Goal: Contribute content

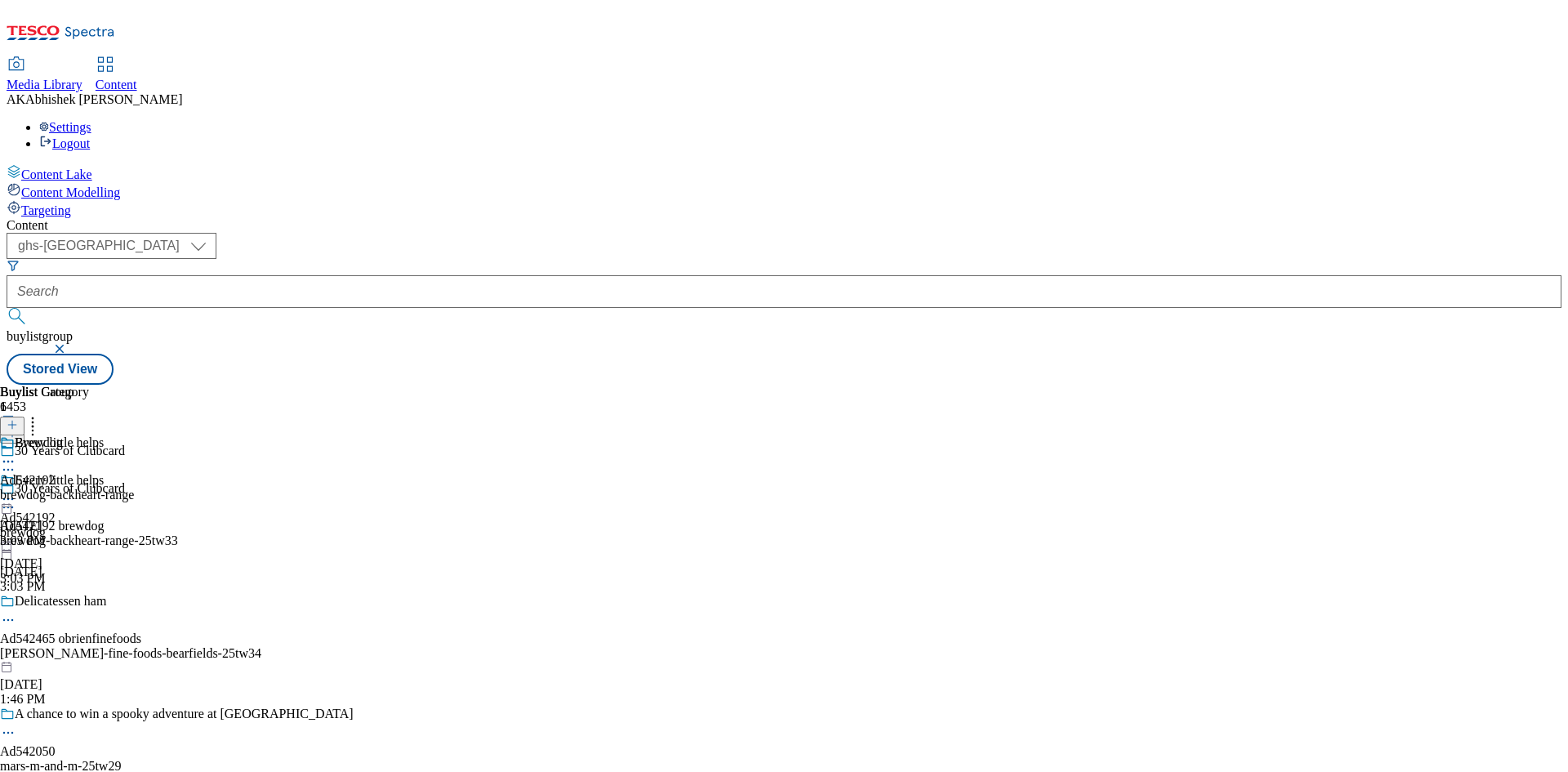
select select "ghs-[GEOGRAPHIC_DATA]"
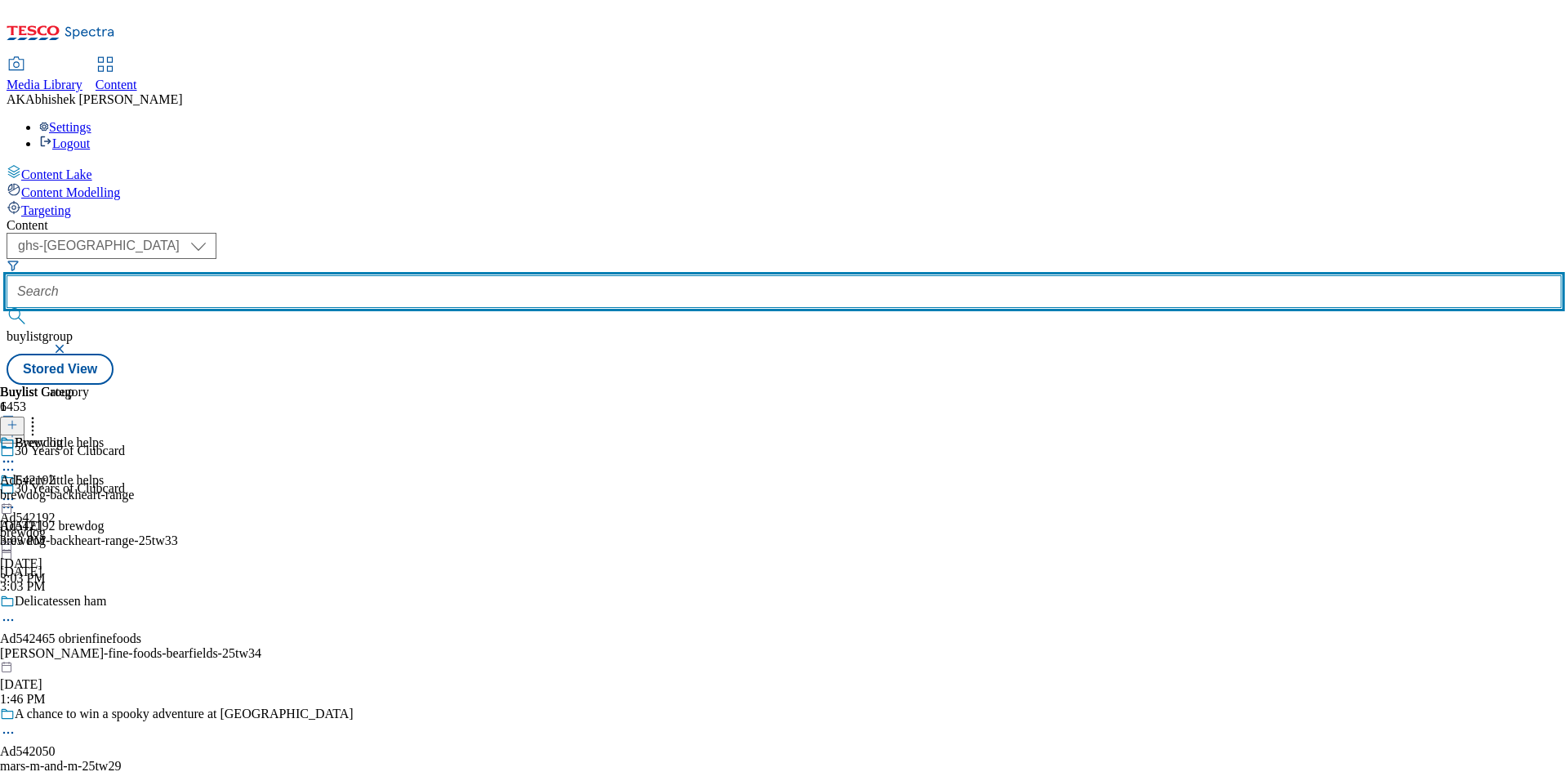
click at [402, 276] on input "text" at bounding box center [784, 292] width 1555 height 33
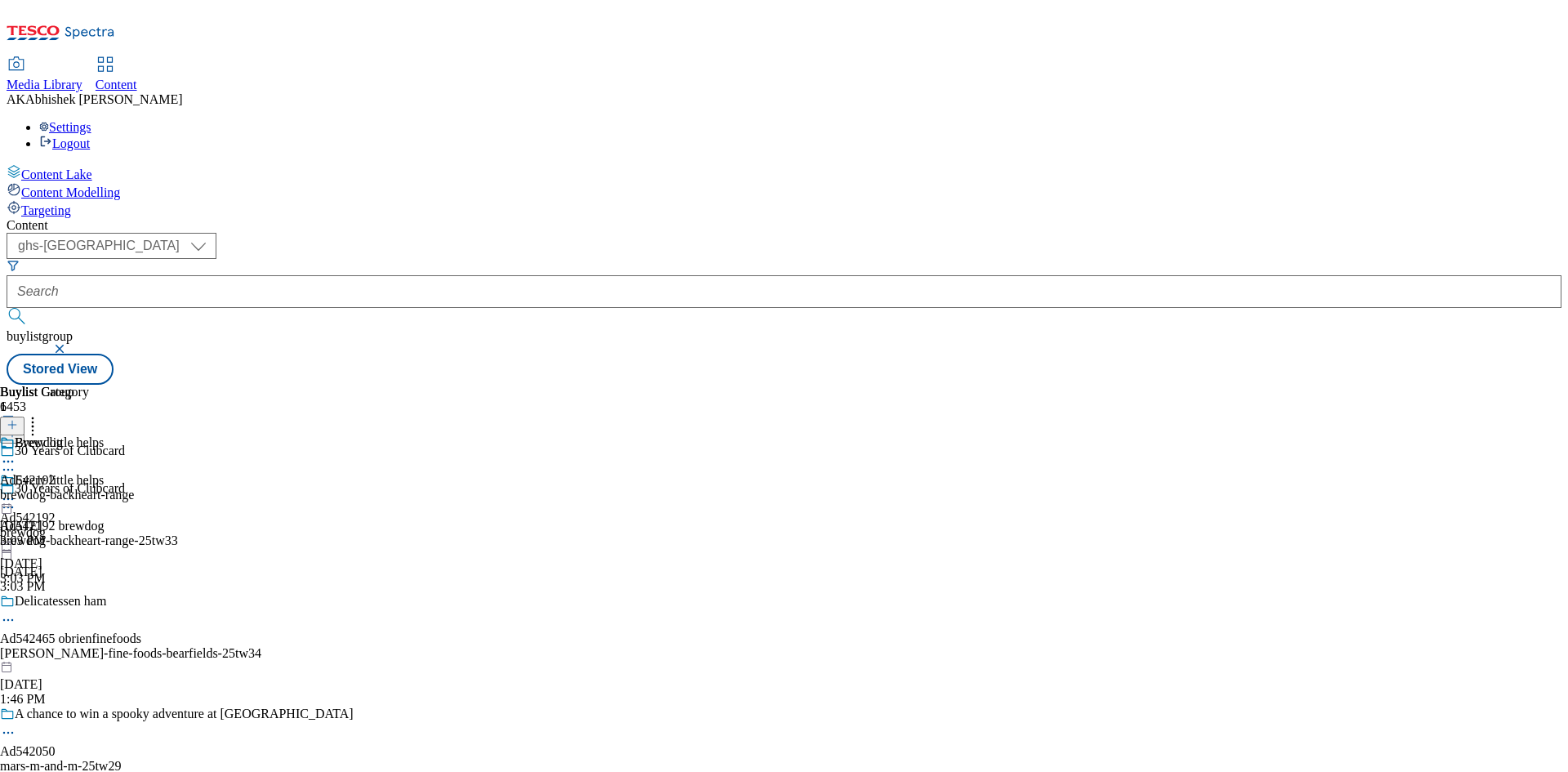
click at [70, 344] on button "button" at bounding box center [61, 349] width 16 height 10
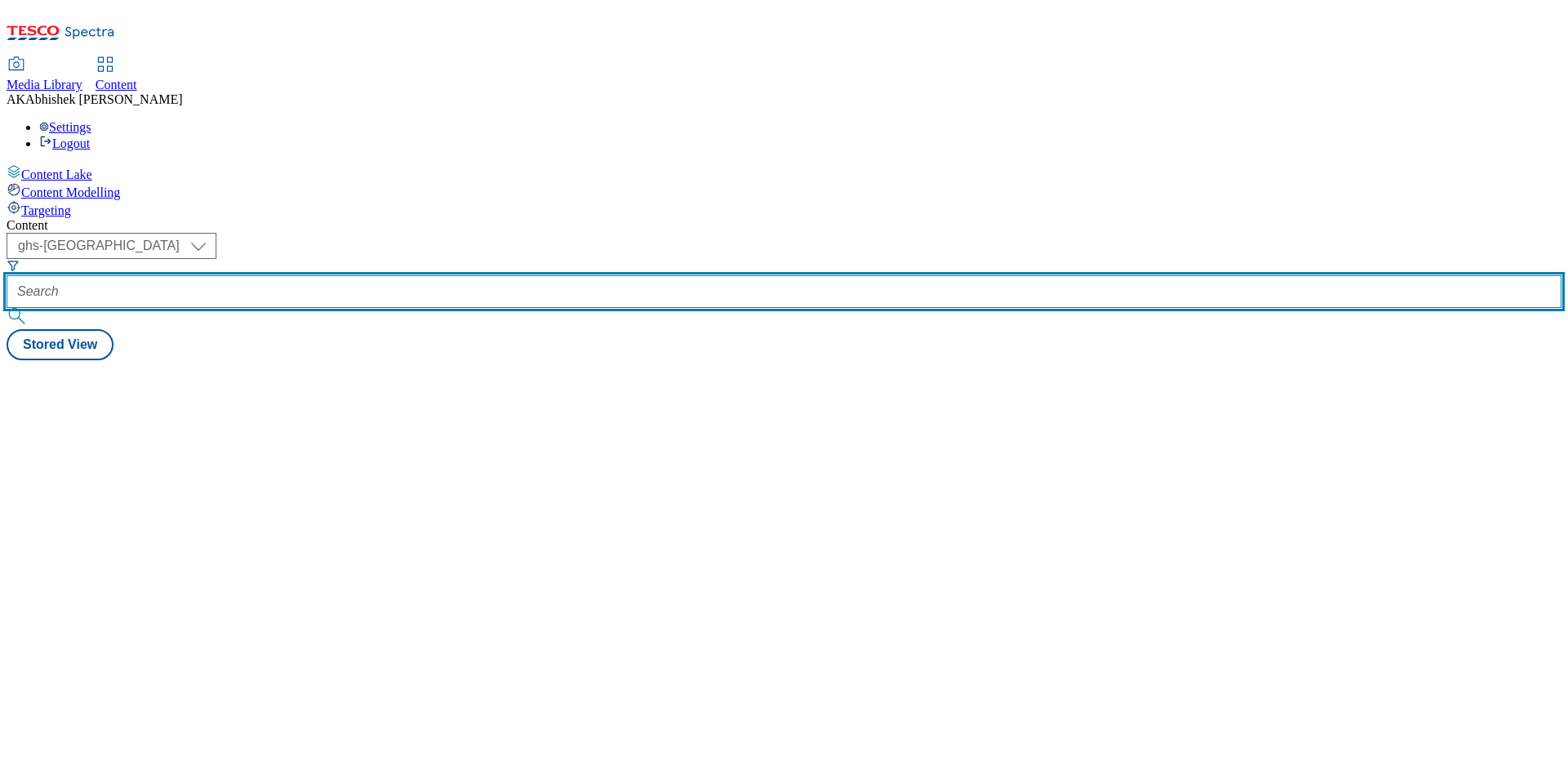
click at [417, 276] on input "text" at bounding box center [784, 292] width 1555 height 33
click at [7, 308] on button "submit" at bounding box center [18, 316] width 23 height 16
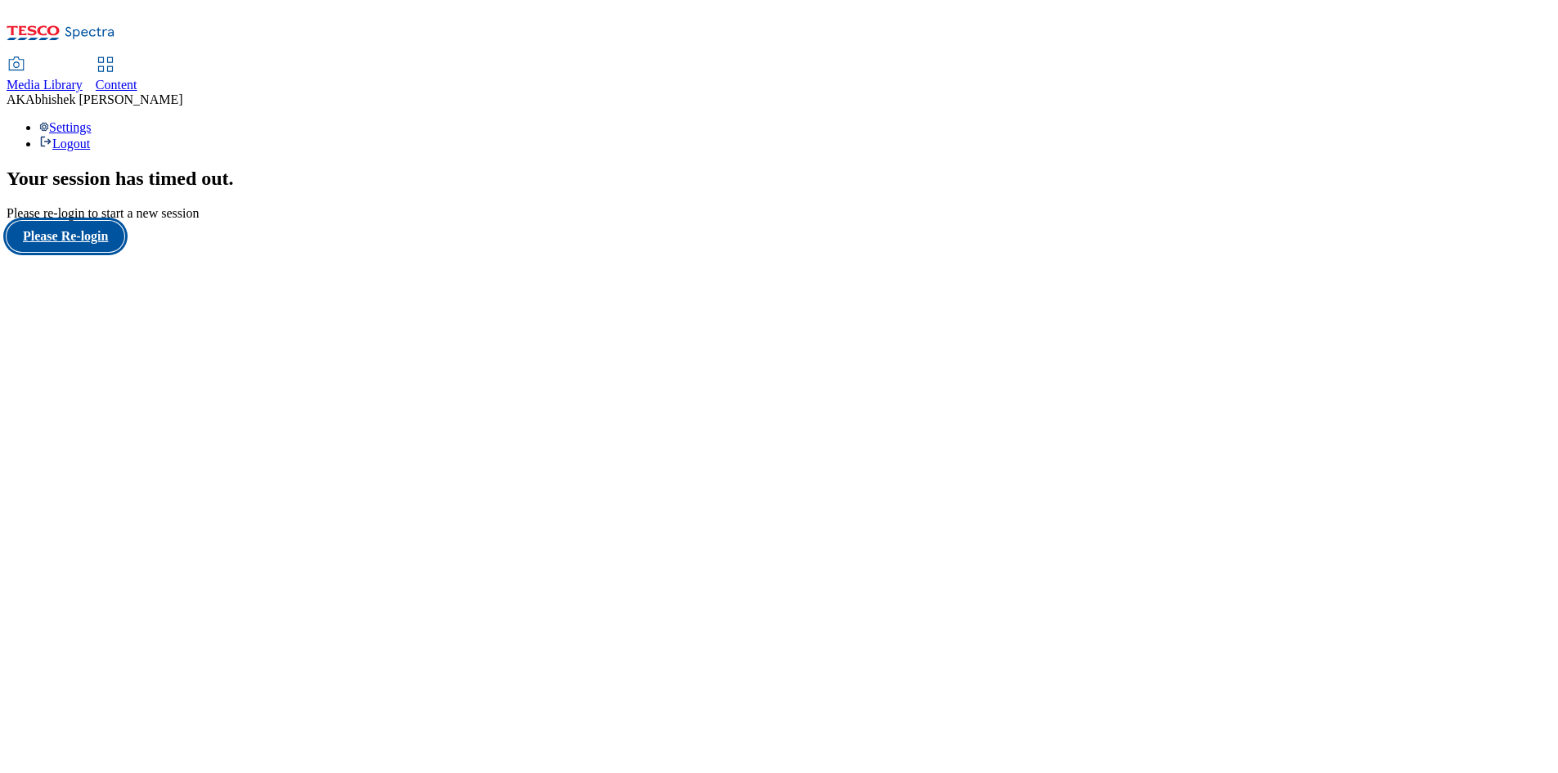
click at [91, 252] on button "Please Re-login" at bounding box center [66, 236] width 118 height 31
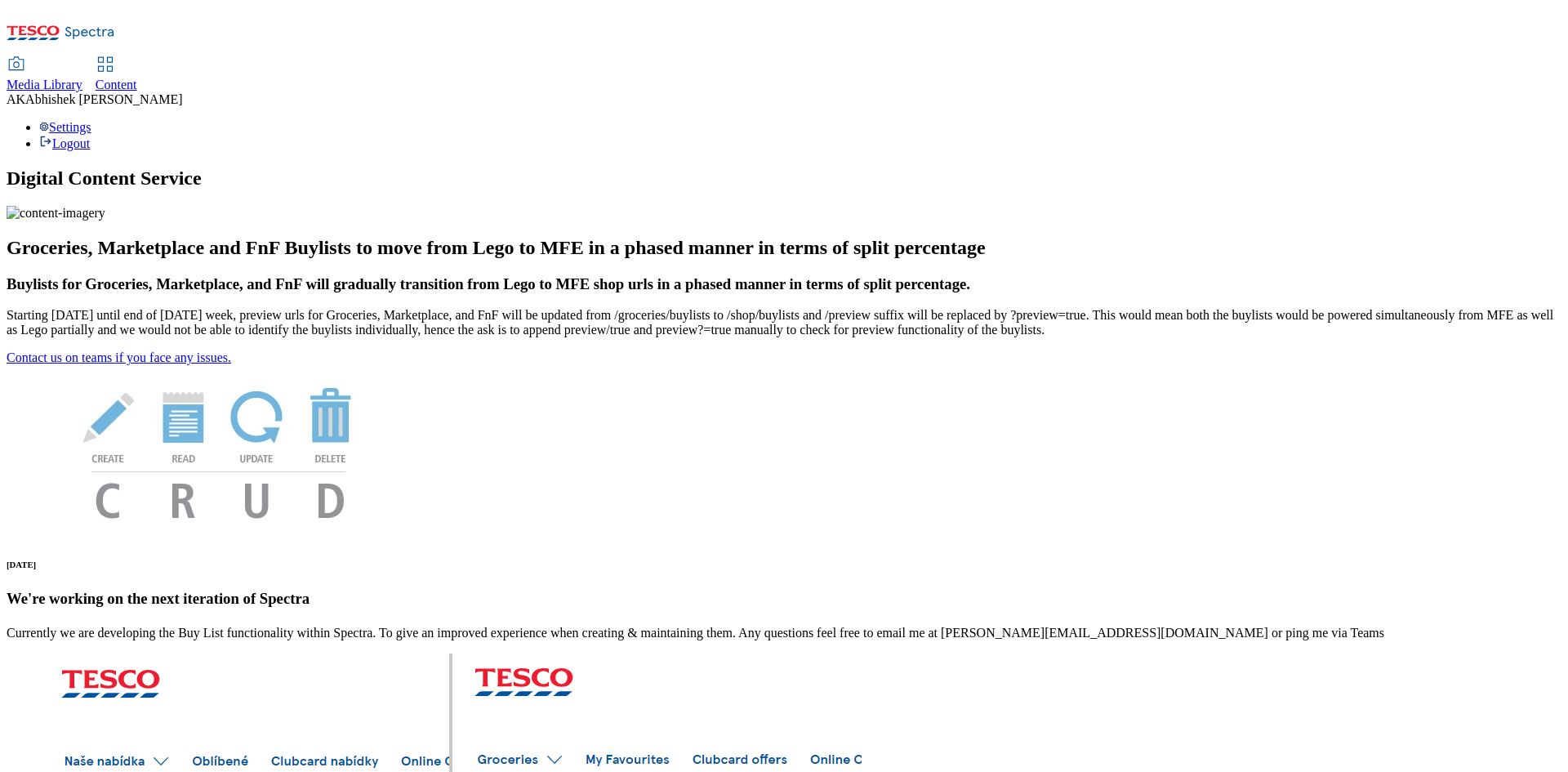
click at [137, 78] on span "Content" at bounding box center [117, 85] width 42 height 14
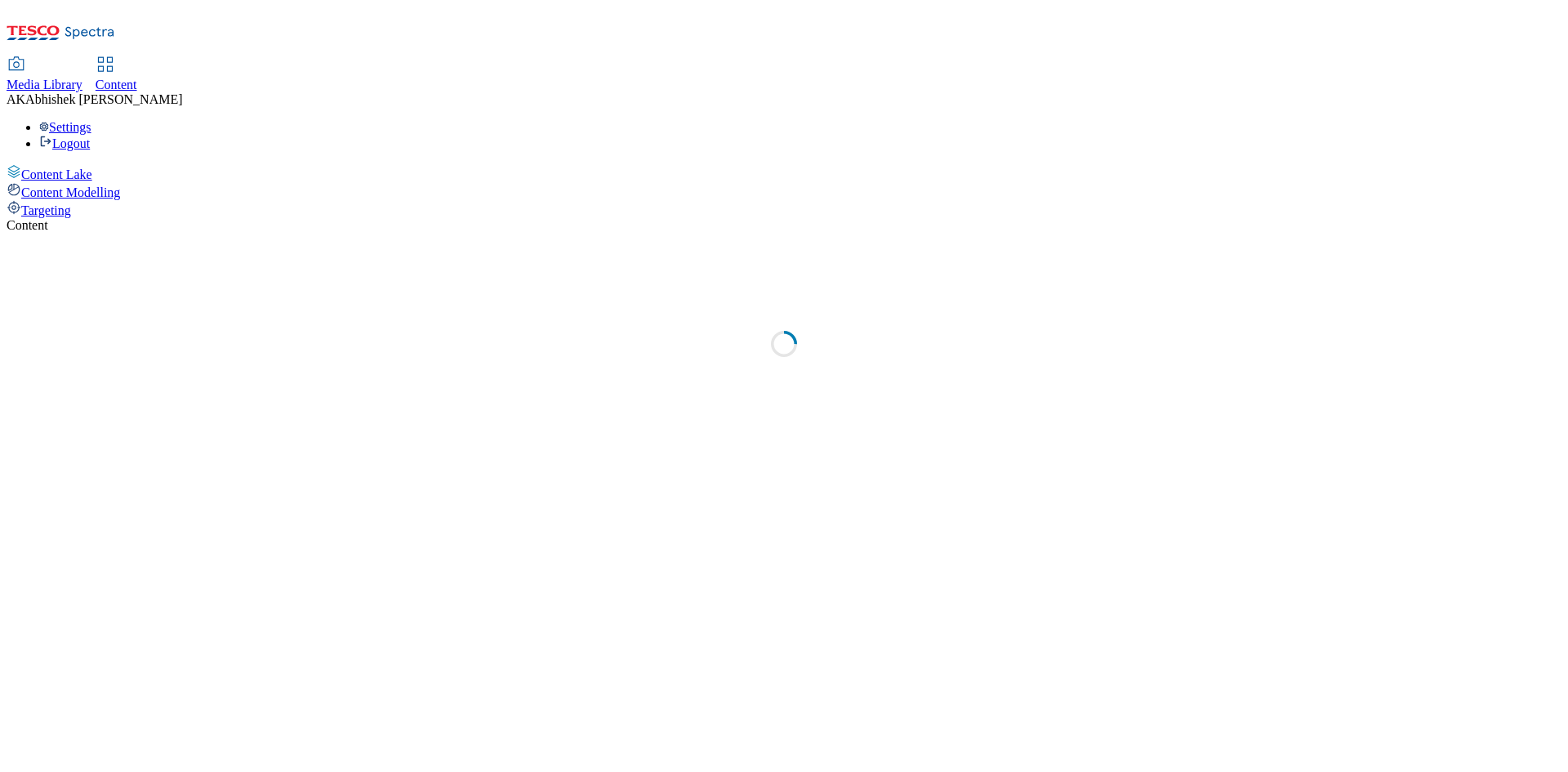
select select "ghs-[GEOGRAPHIC_DATA]"
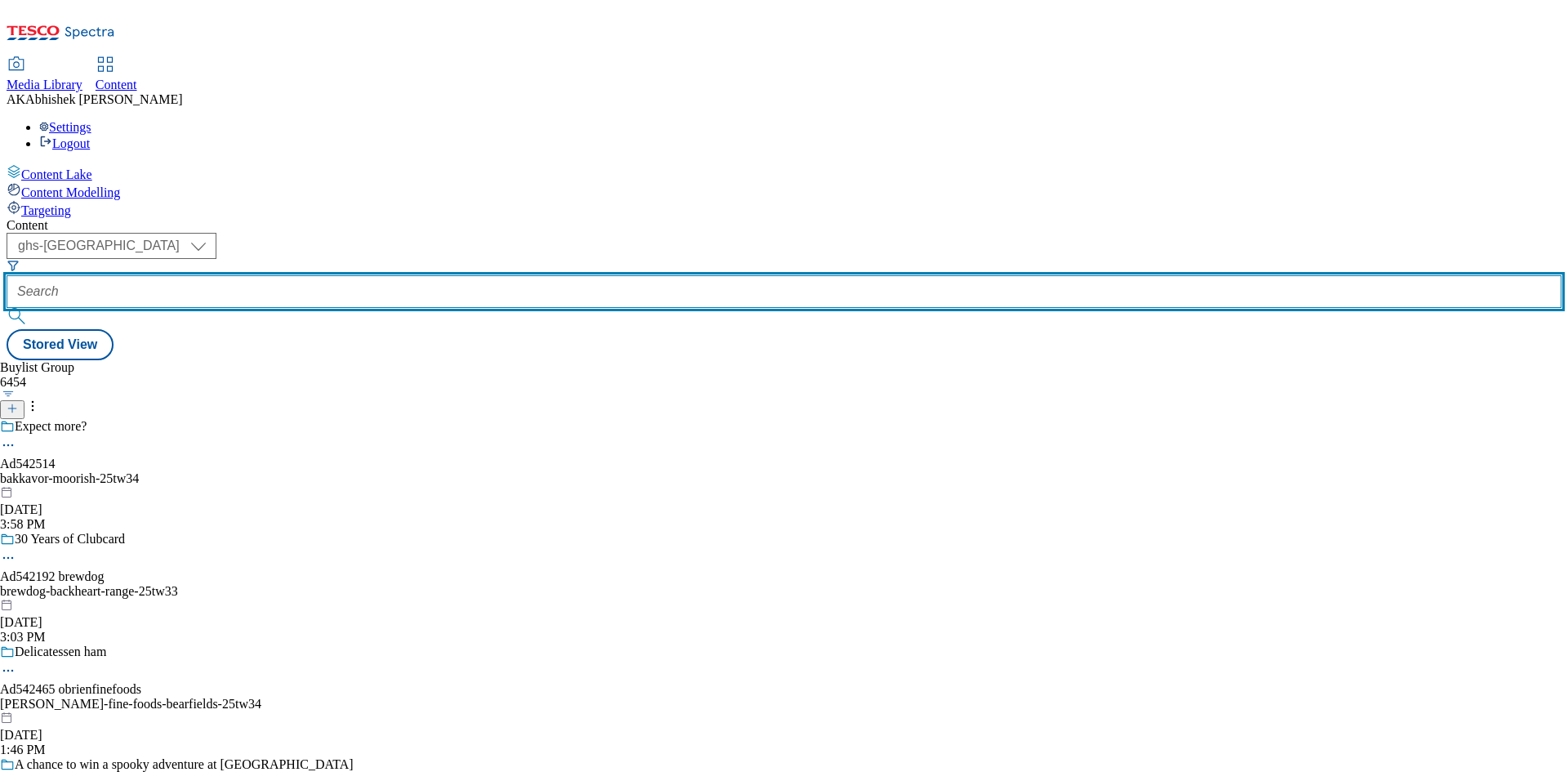
drag, startPoint x: 397, startPoint y: 130, endPoint x: 405, endPoint y: 128, distance: 8.2
click at [397, 276] on input "text" at bounding box center [784, 292] width 1555 height 33
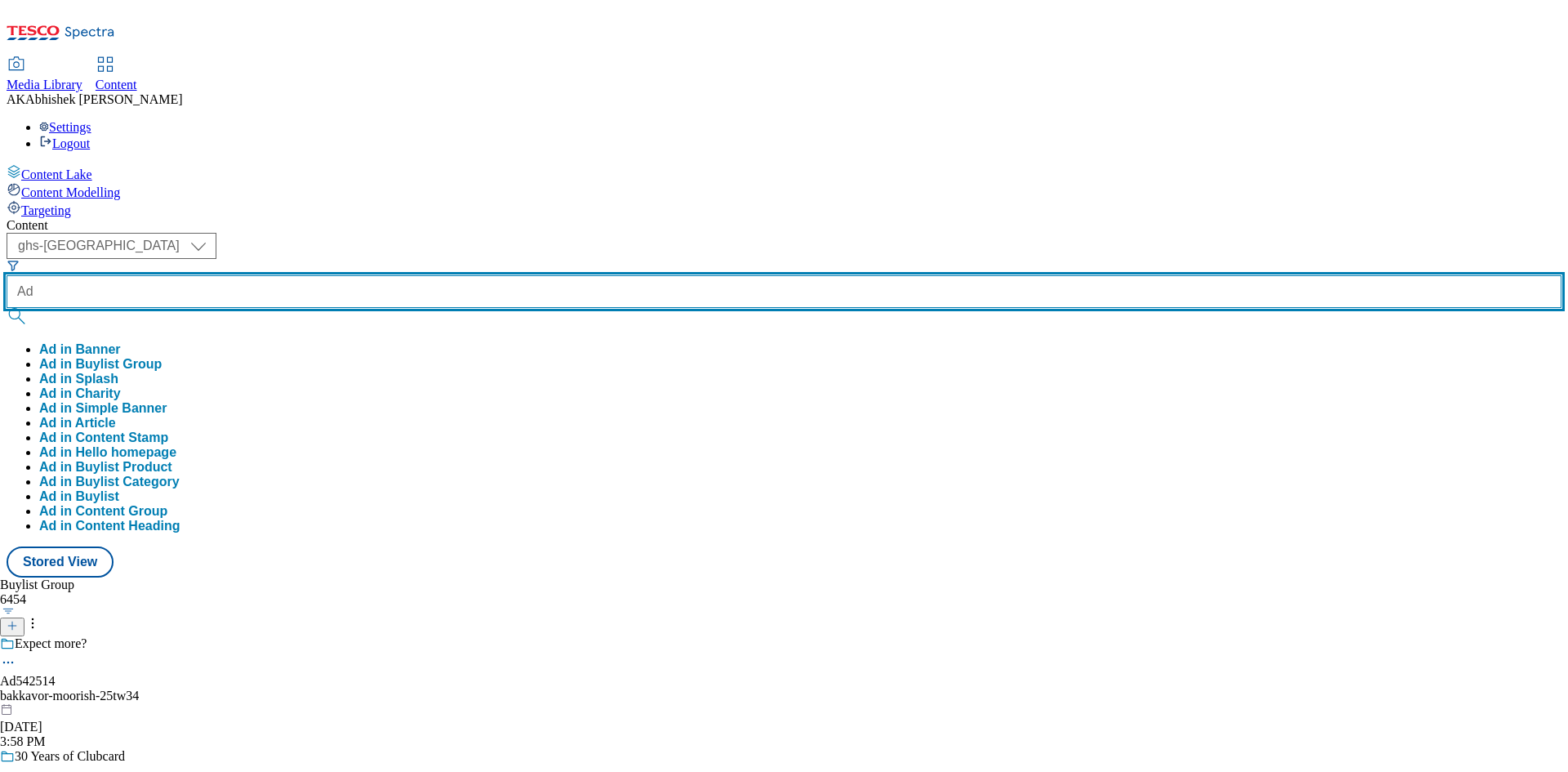
paste input "542514"
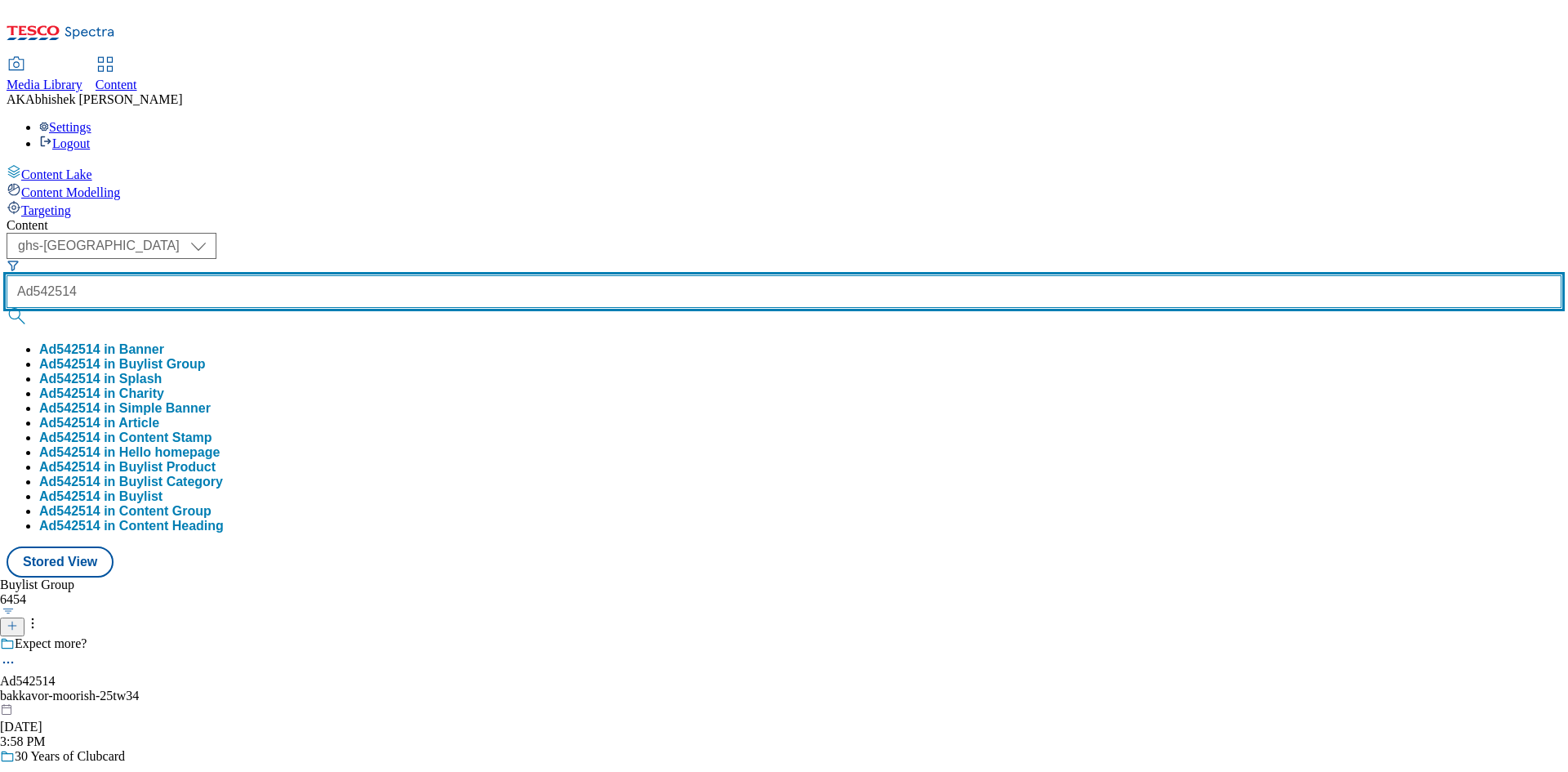
type input "Ad542514"
click at [7, 308] on button "submit" at bounding box center [18, 316] width 23 height 16
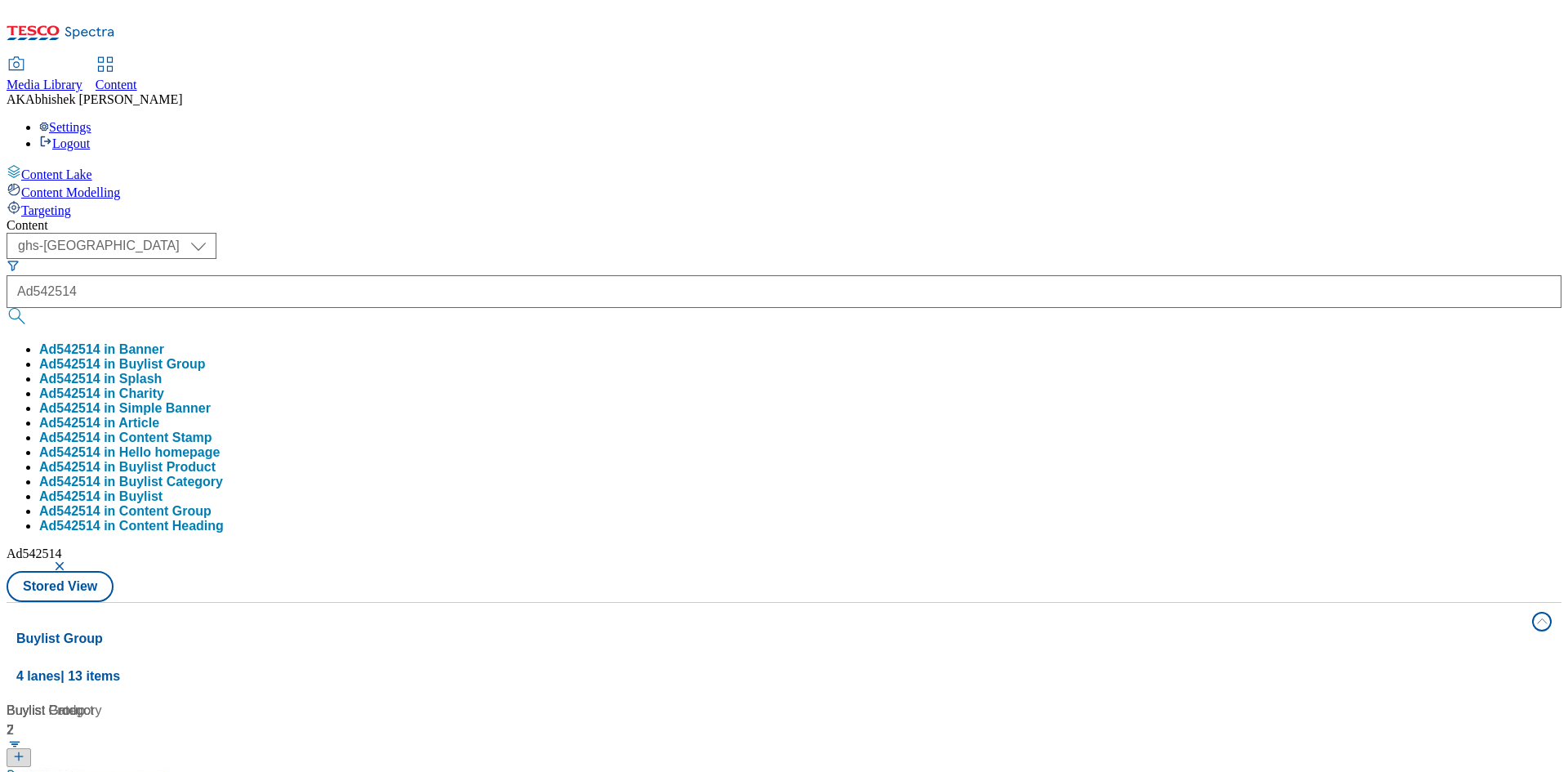
click at [819, 218] on div "Content ( optional ) ghs-roi ghs-uk ghs-uk Ad542514 Ad542514 in Banner Ad542514…" at bounding box center [784, 766] width 1555 height 1097
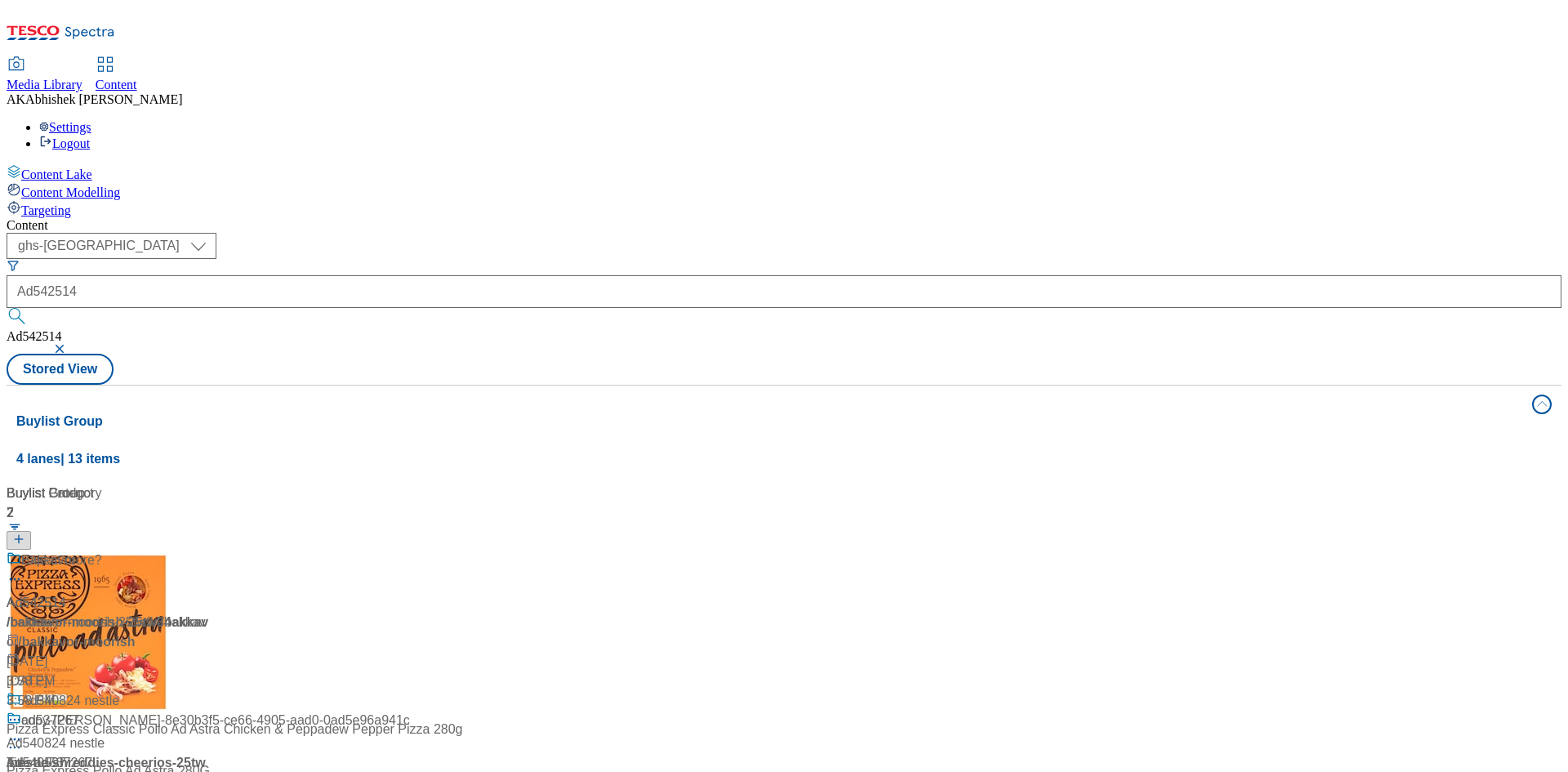
click at [211, 550] on div "Make it Moorish." at bounding box center [109, 571] width 205 height 43
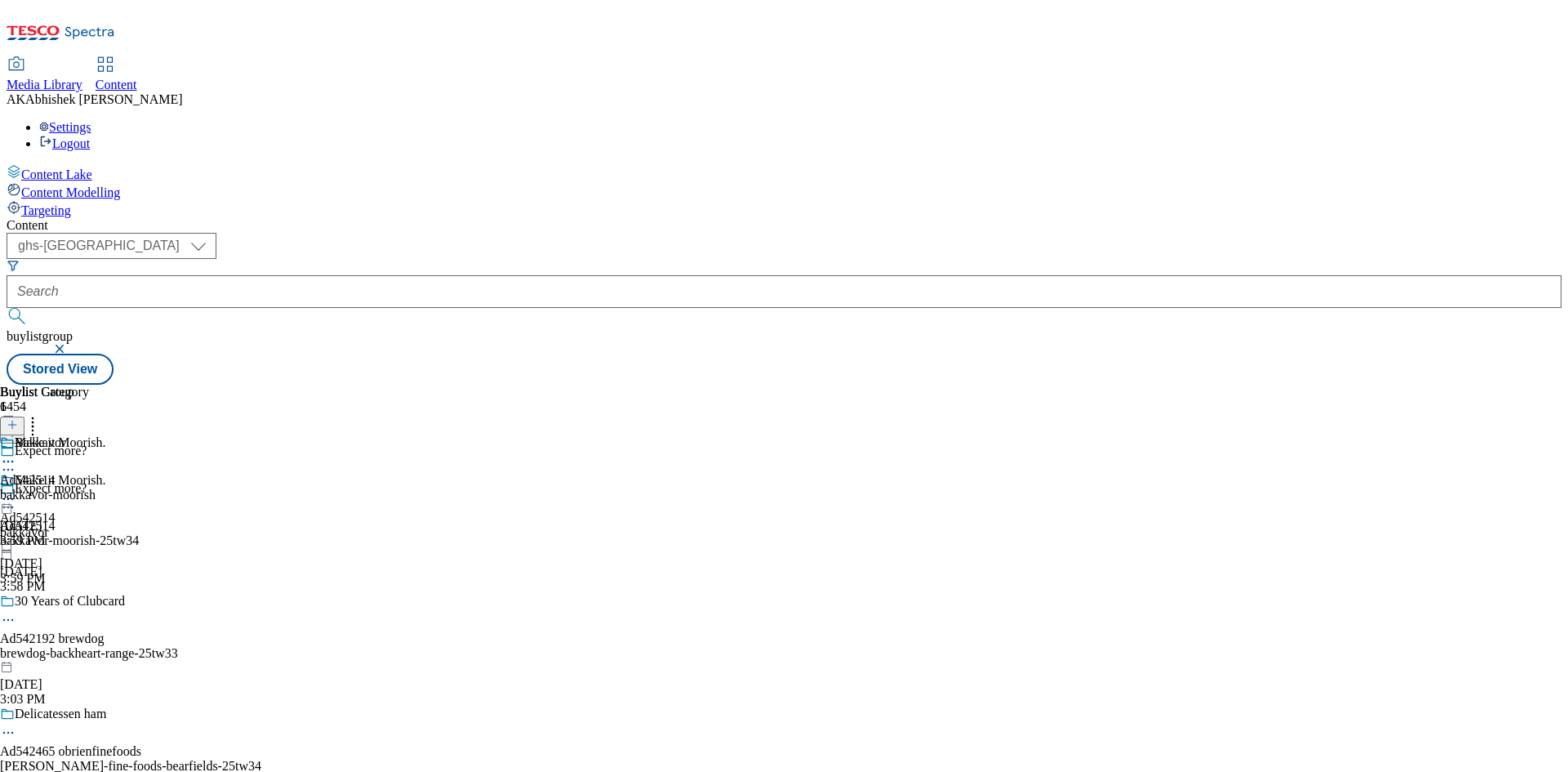
click at [16, 499] on icon at bounding box center [8, 507] width 16 height 16
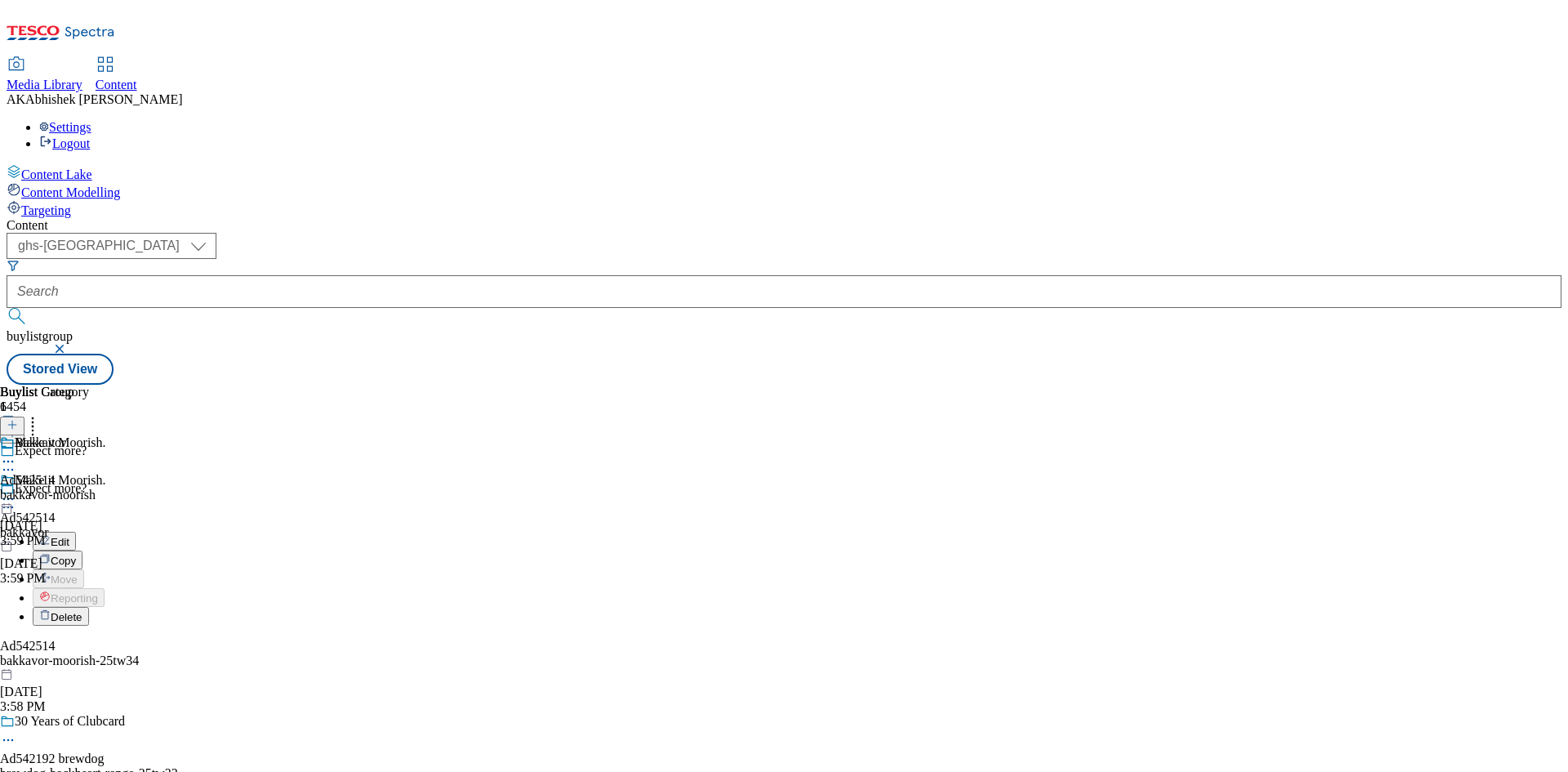
click at [70, 536] on span "Edit" at bounding box center [60, 542] width 19 height 12
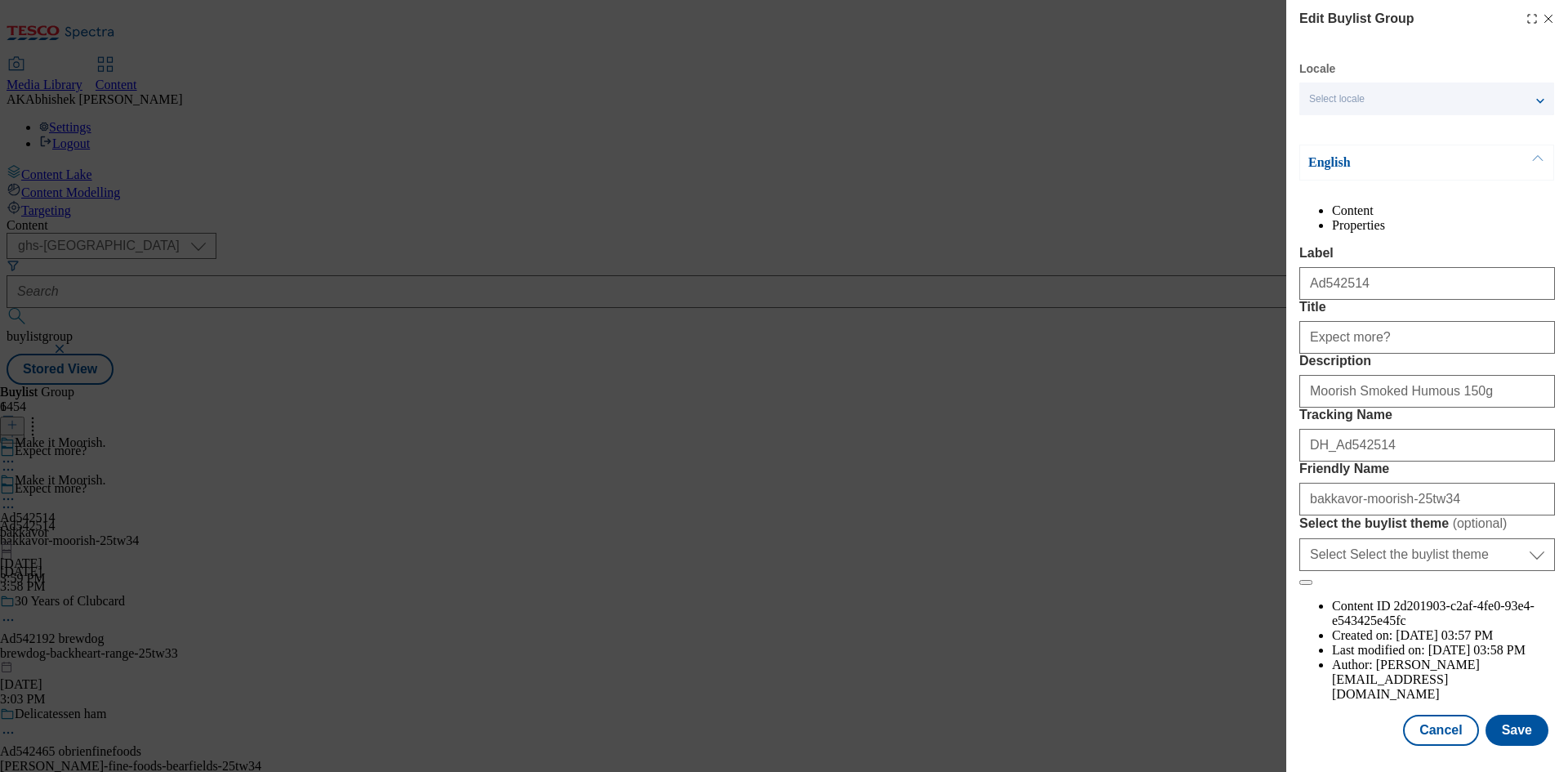
scroll to position [63, 0]
click at [1516, 717] on button "Save" at bounding box center [1516, 730] width 63 height 31
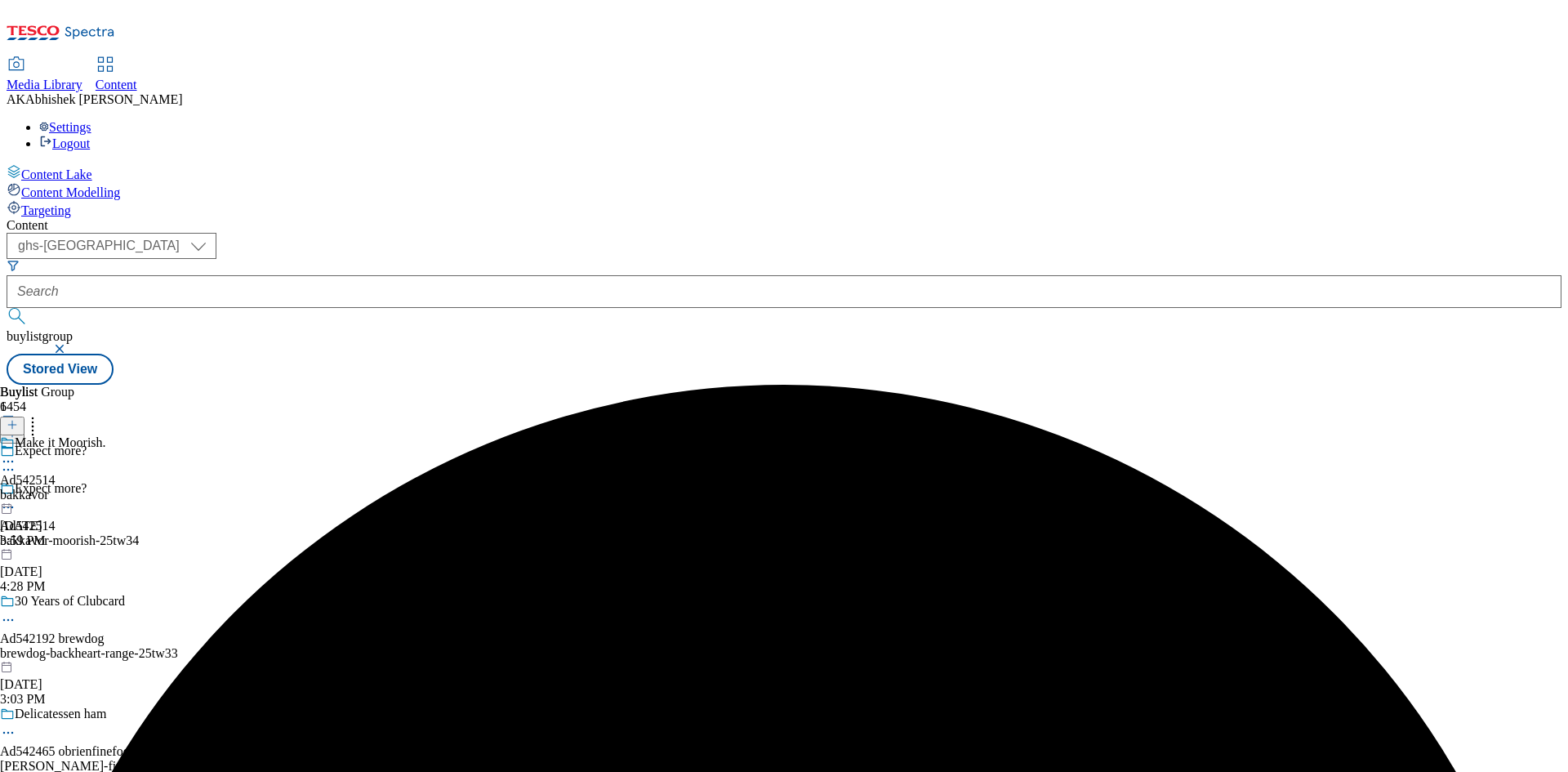
click at [16, 453] on icon at bounding box center [8, 461] width 16 height 16
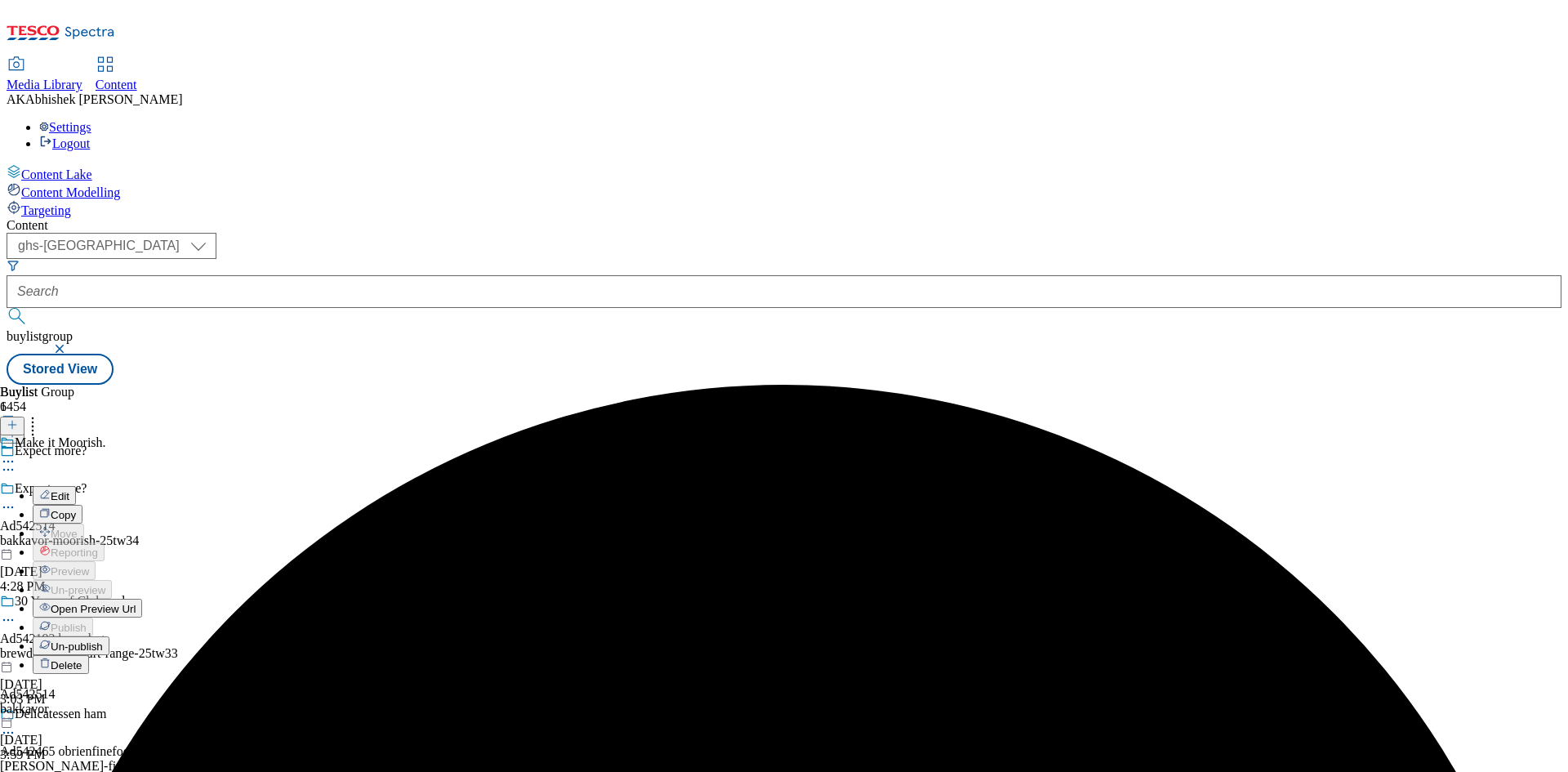
click at [70, 490] on span "Edit" at bounding box center [60, 496] width 19 height 12
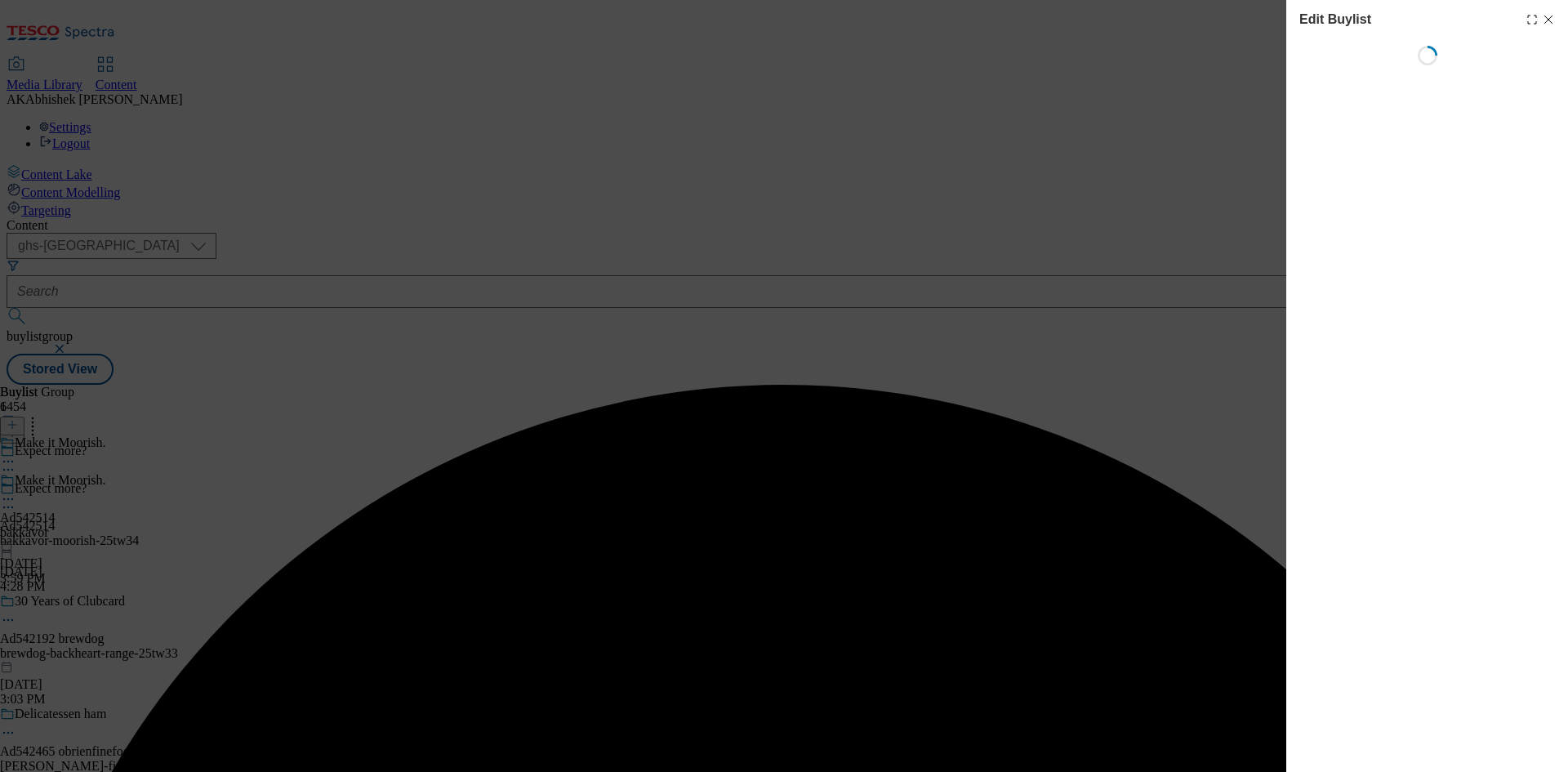
select select "tactical"
select select "supplier funded short term 1-3 weeks"
select select "dunnhumby"
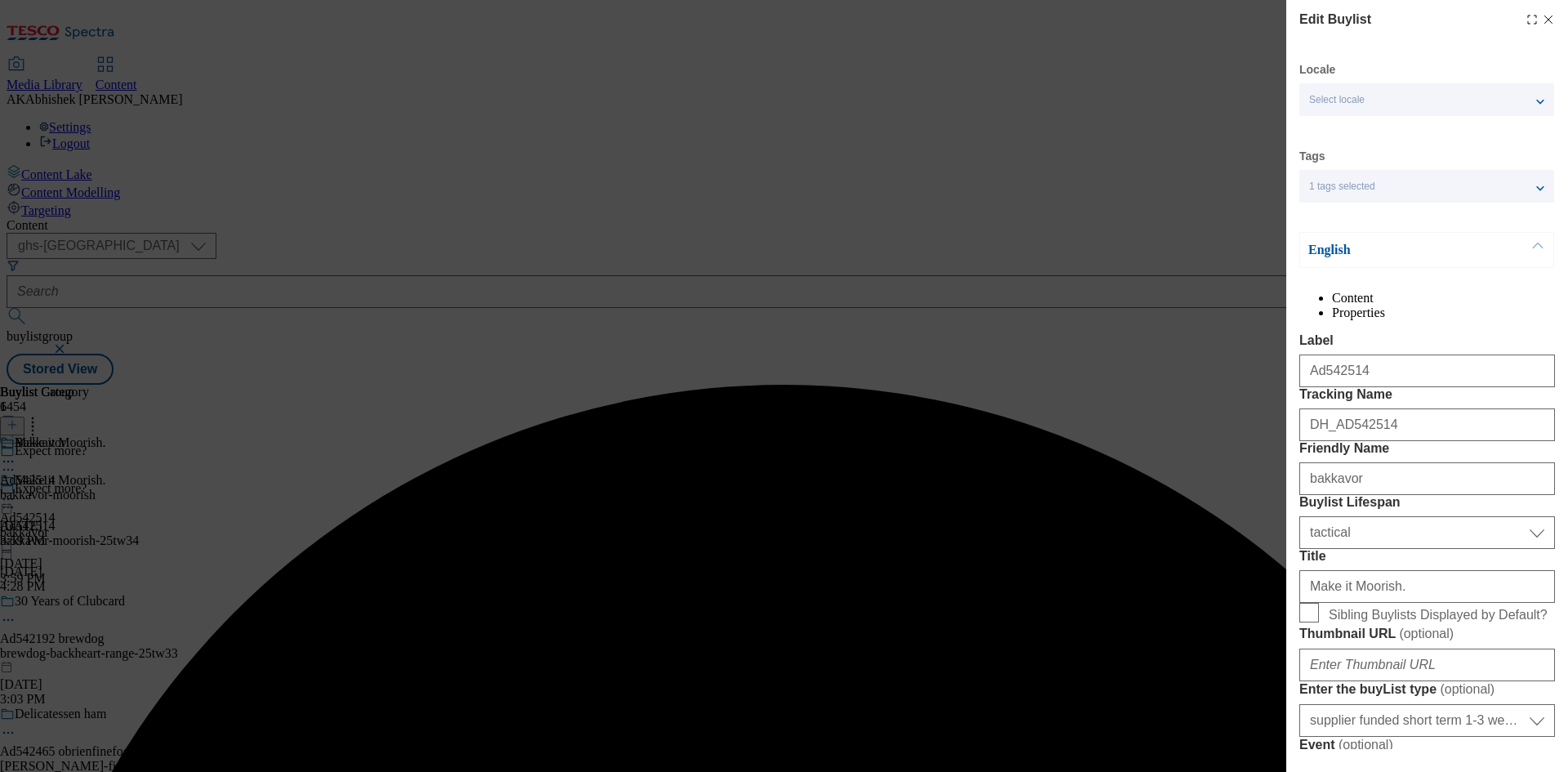
select select "Banner"
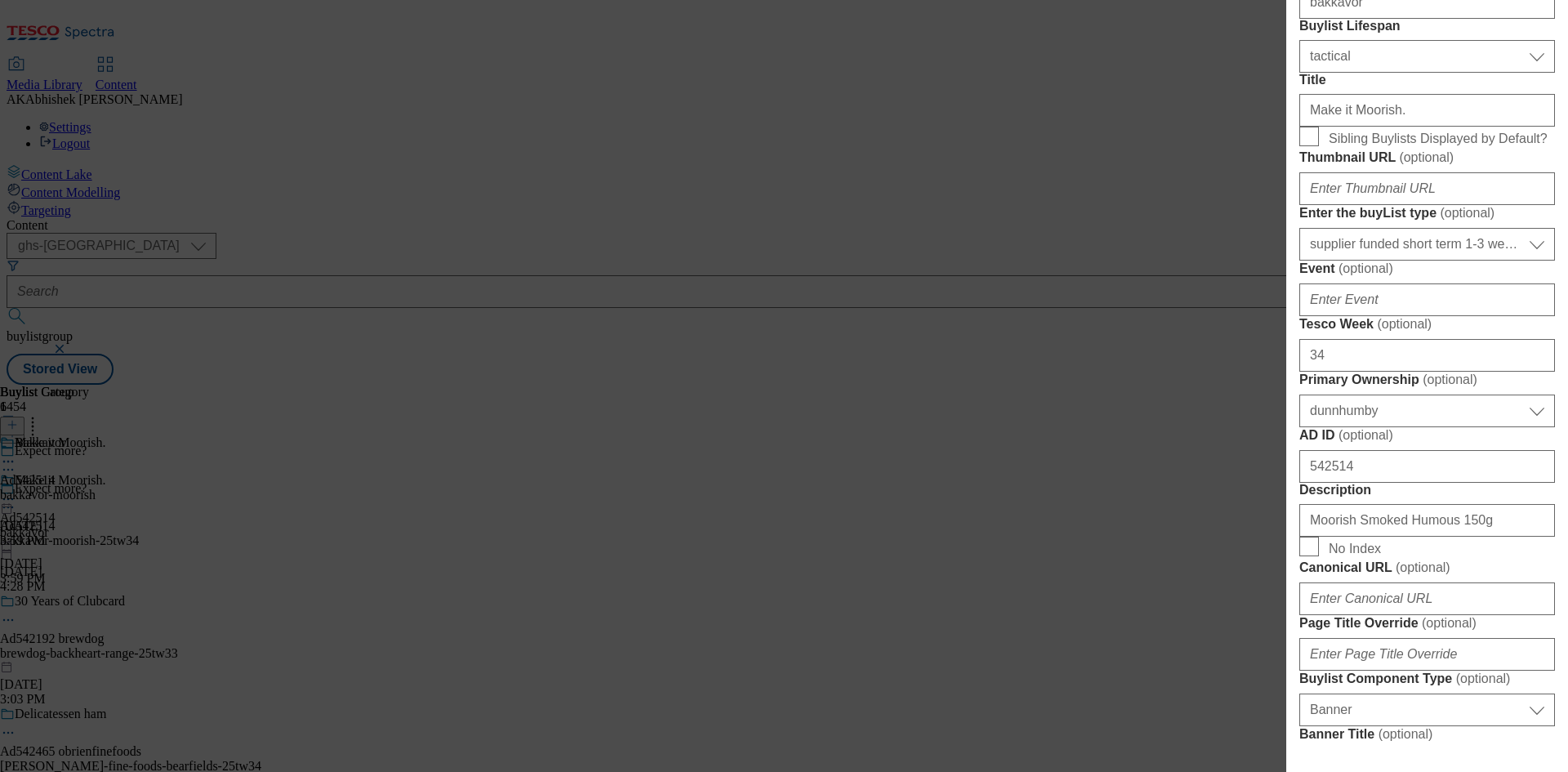
scroll to position [490, 0]
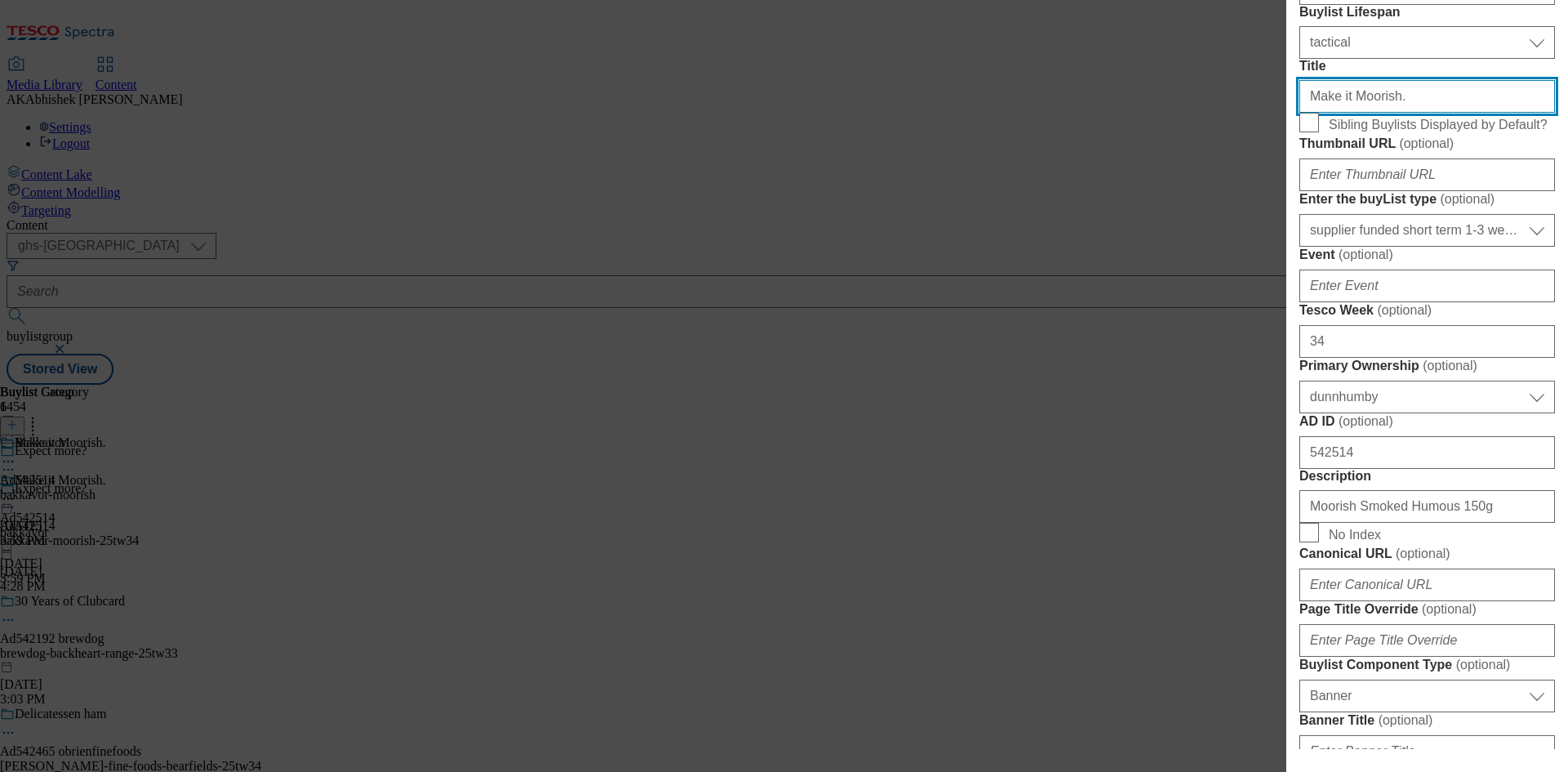
click at [1389, 113] on input "Make it Moorish." at bounding box center [1427, 96] width 256 height 33
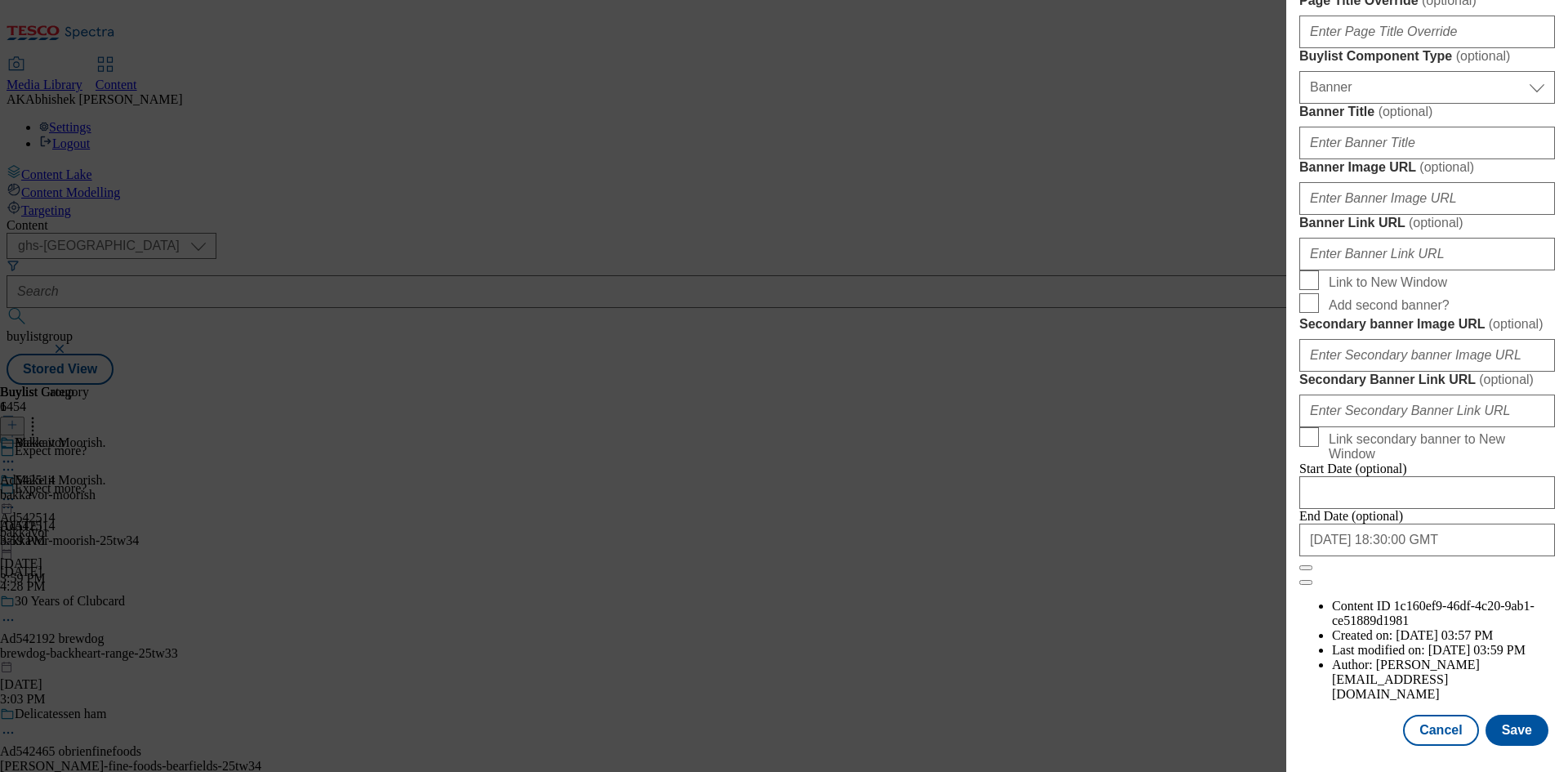
scroll to position [1691, 0]
type input "Make it Moorish"
click at [1470, 556] on input "[DATE] 18:30:00 GMT" at bounding box center [1427, 539] width 256 height 33
select select "2026"
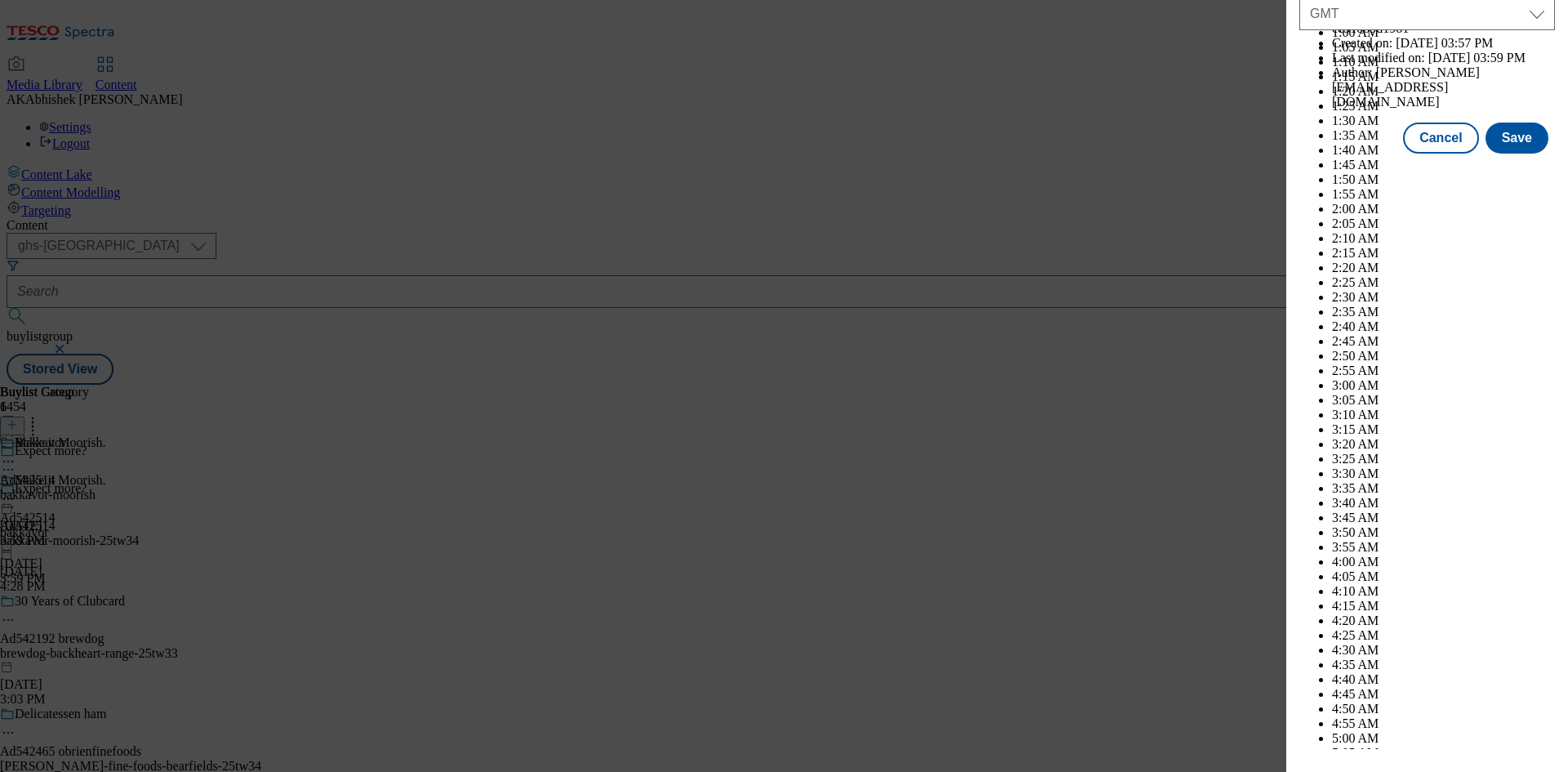
scroll to position [6702, 0]
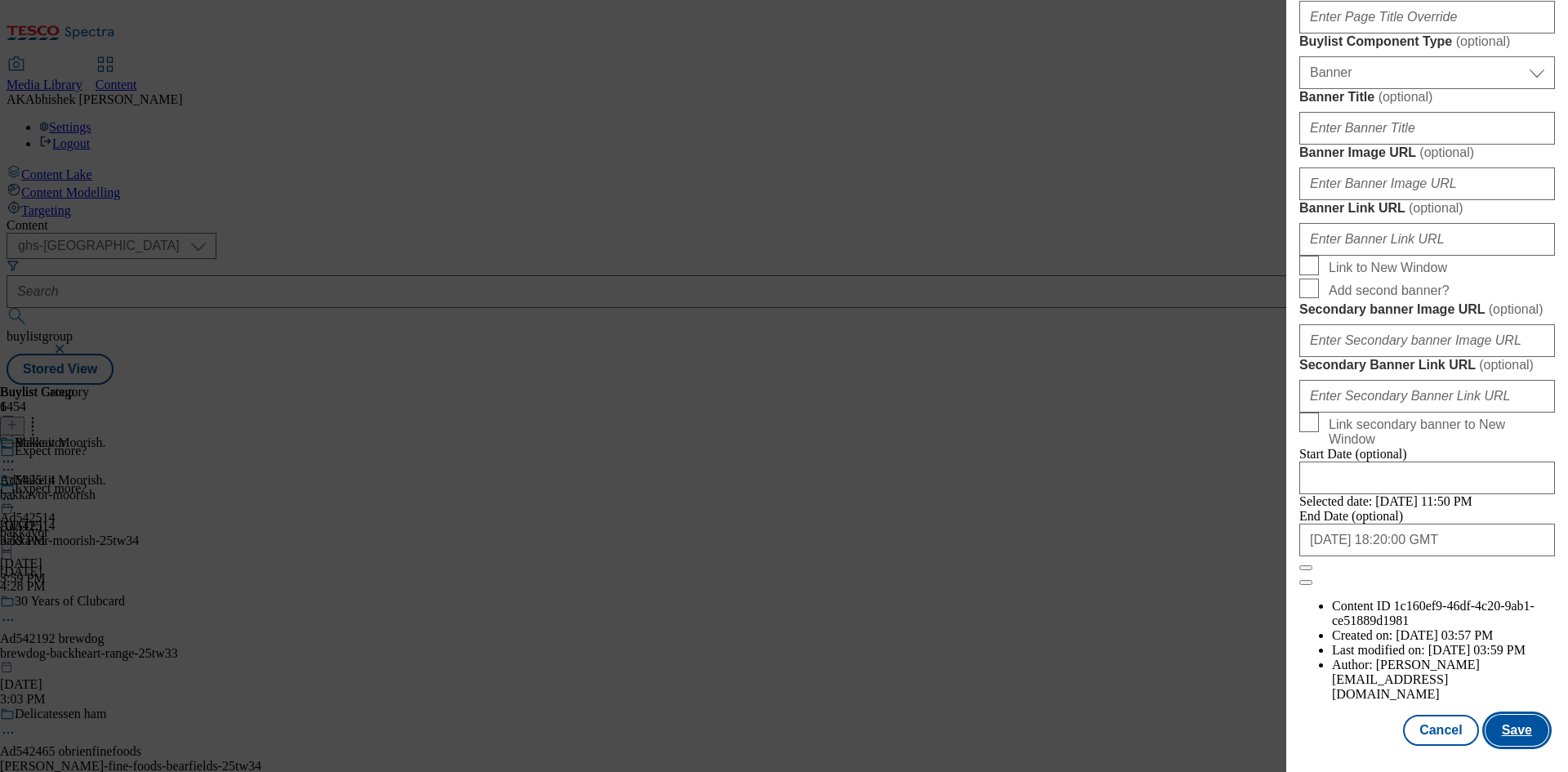
click at [1524, 731] on button "Save" at bounding box center [1516, 730] width 63 height 31
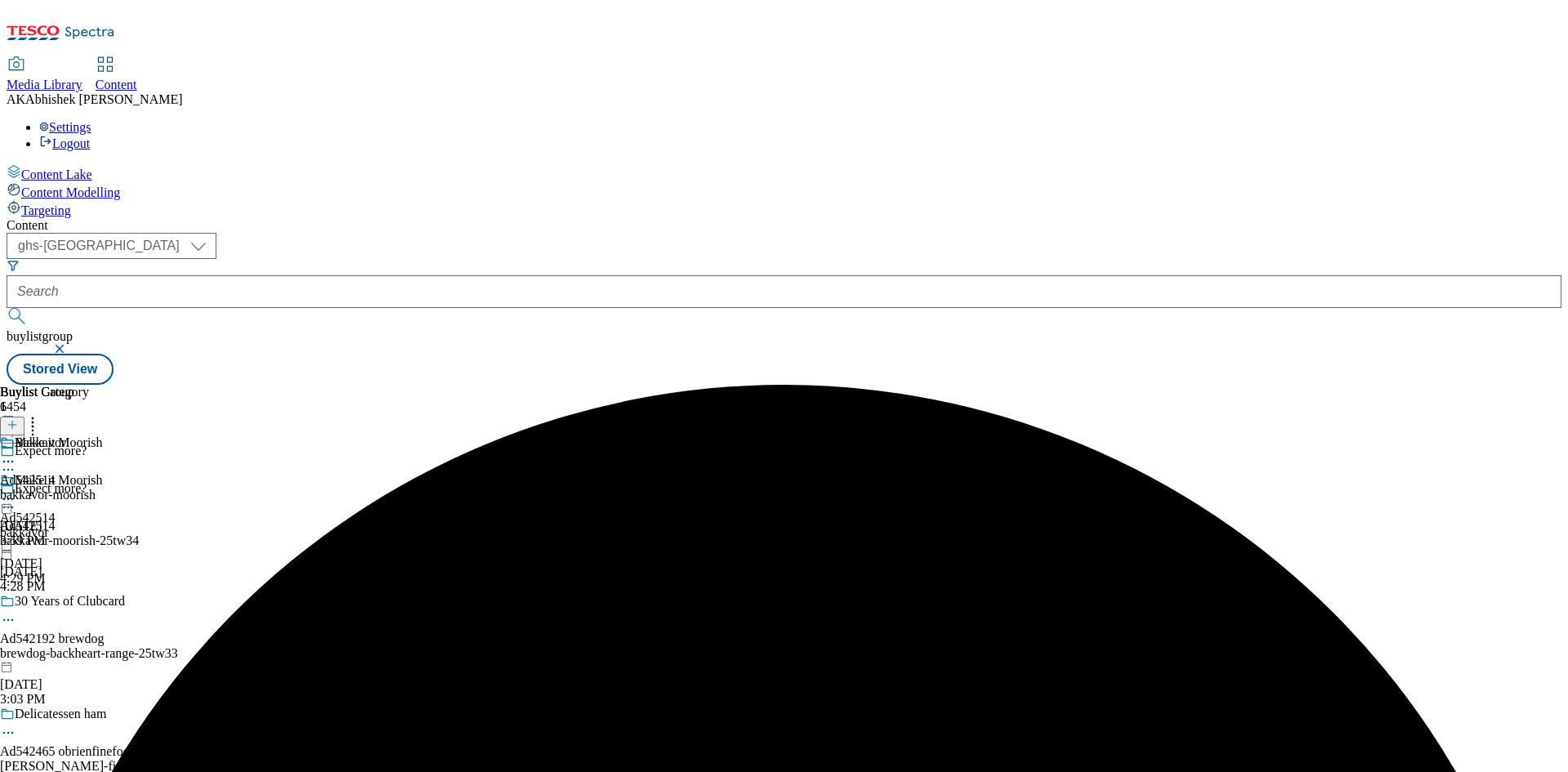
click at [16, 453] on icon at bounding box center [8, 461] width 16 height 16
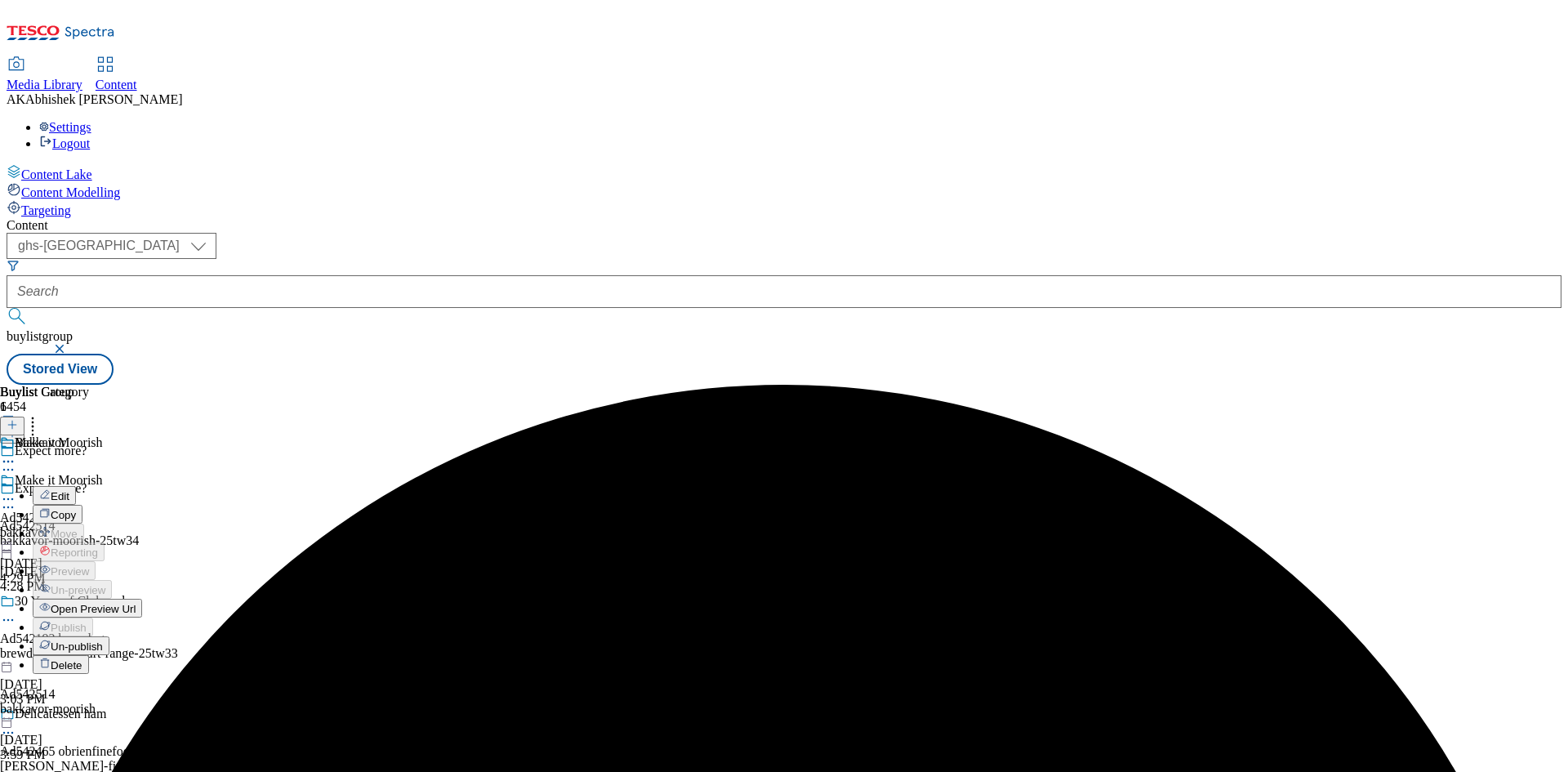
click at [70, 490] on span "Edit" at bounding box center [60, 496] width 19 height 12
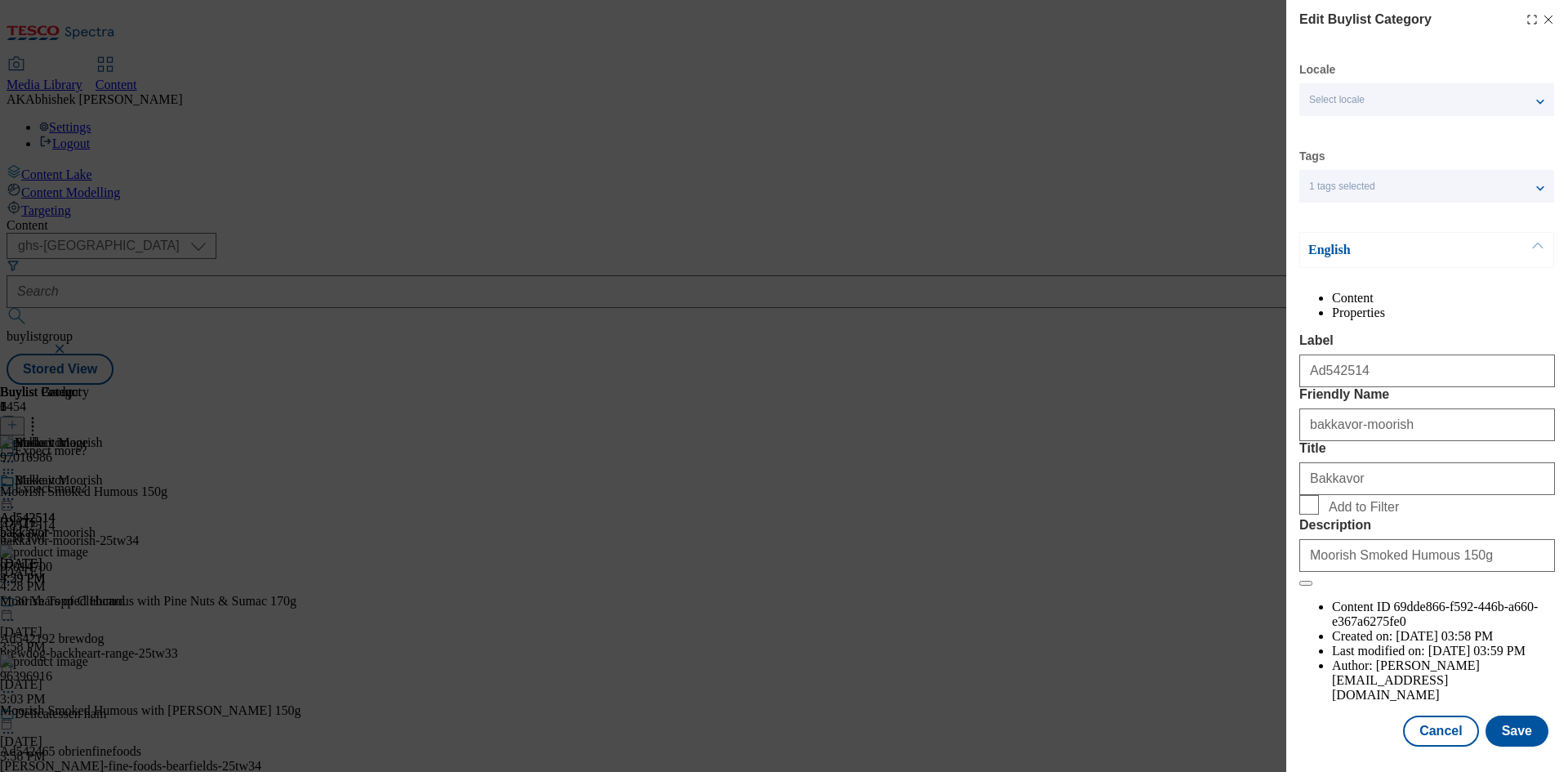
scroll to position [32, 0]
click at [1513, 717] on button "Save" at bounding box center [1516, 730] width 63 height 31
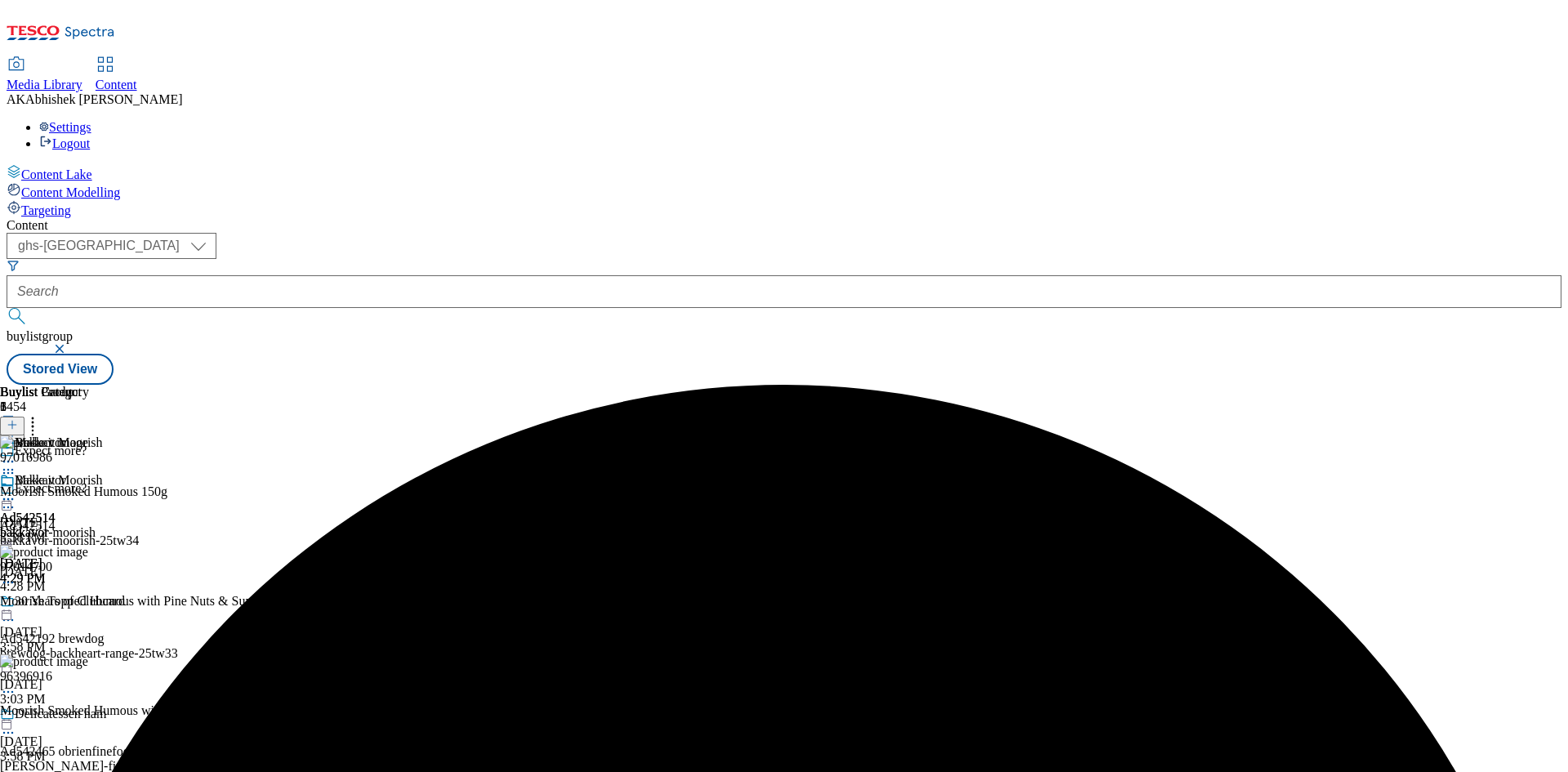
click at [16, 491] on icon at bounding box center [8, 499] width 16 height 16
click at [89, 603] on span "Preview" at bounding box center [70, 609] width 38 height 12
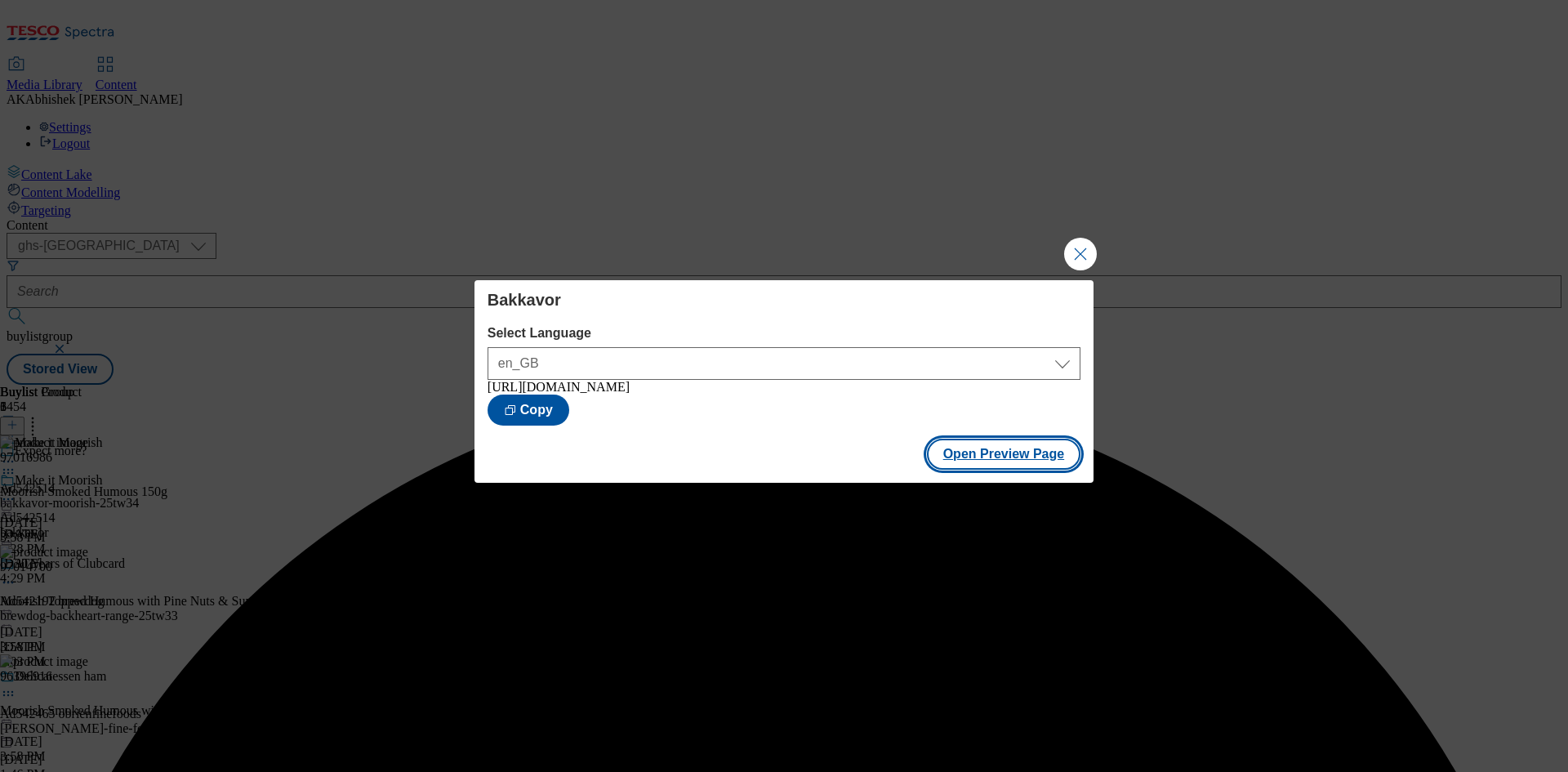
click at [1019, 452] on button "Open Preview Page" at bounding box center [1004, 453] width 155 height 31
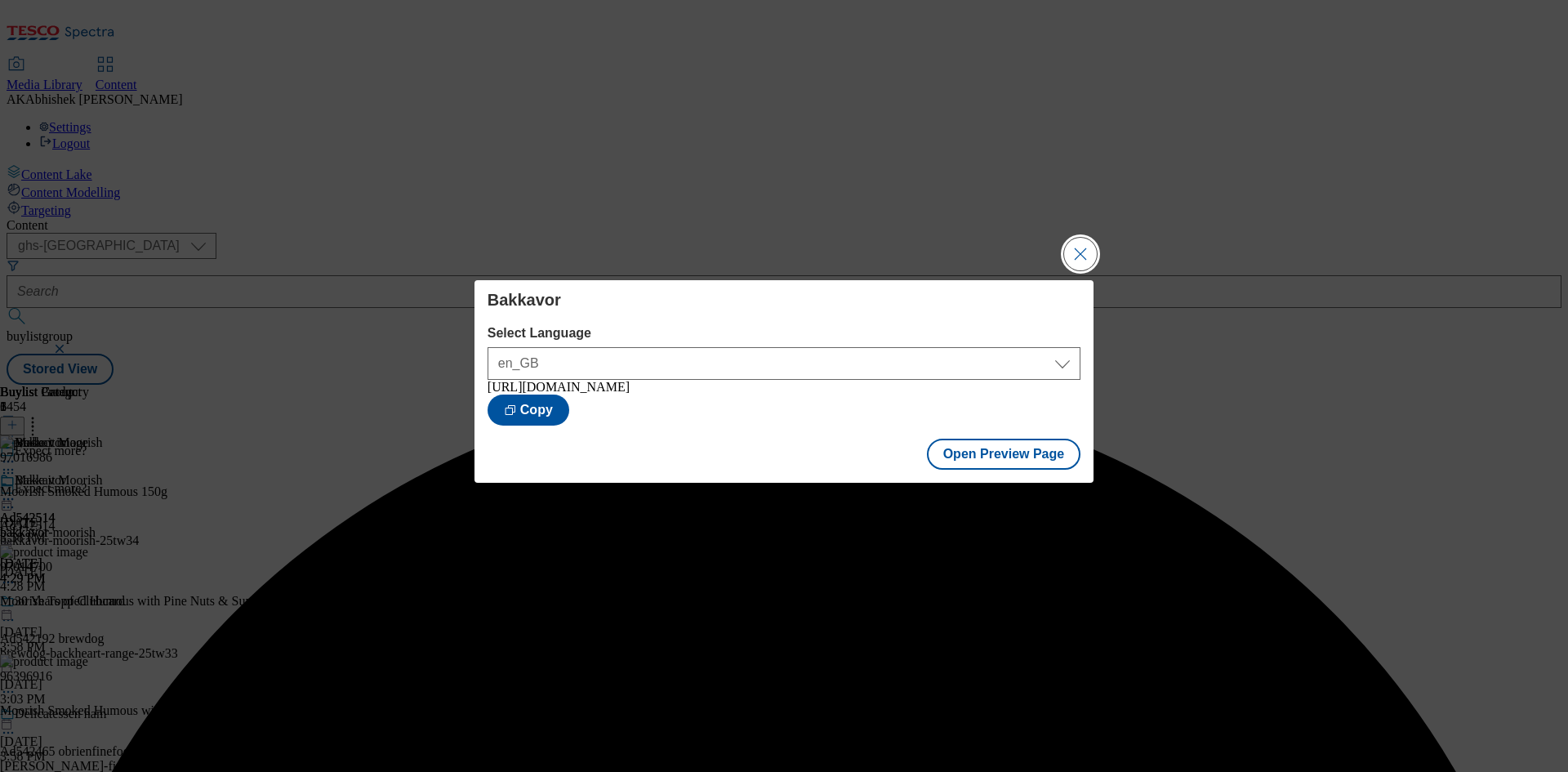
click at [1082, 249] on button "Close Modal" at bounding box center [1080, 254] width 33 height 33
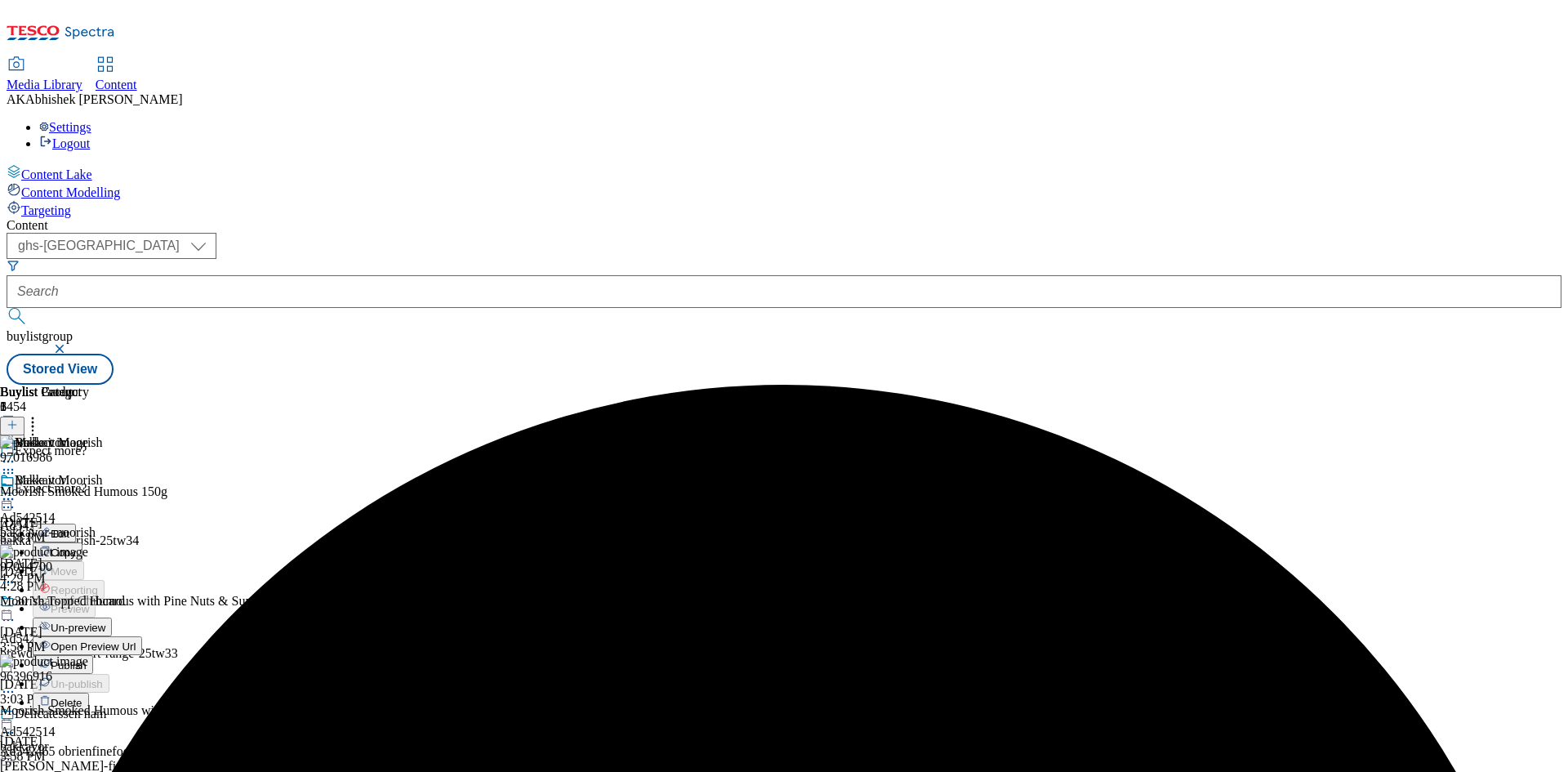
click at [87, 659] on span "Publish" at bounding box center [69, 665] width 36 height 12
